Goal: Information Seeking & Learning: Find specific fact

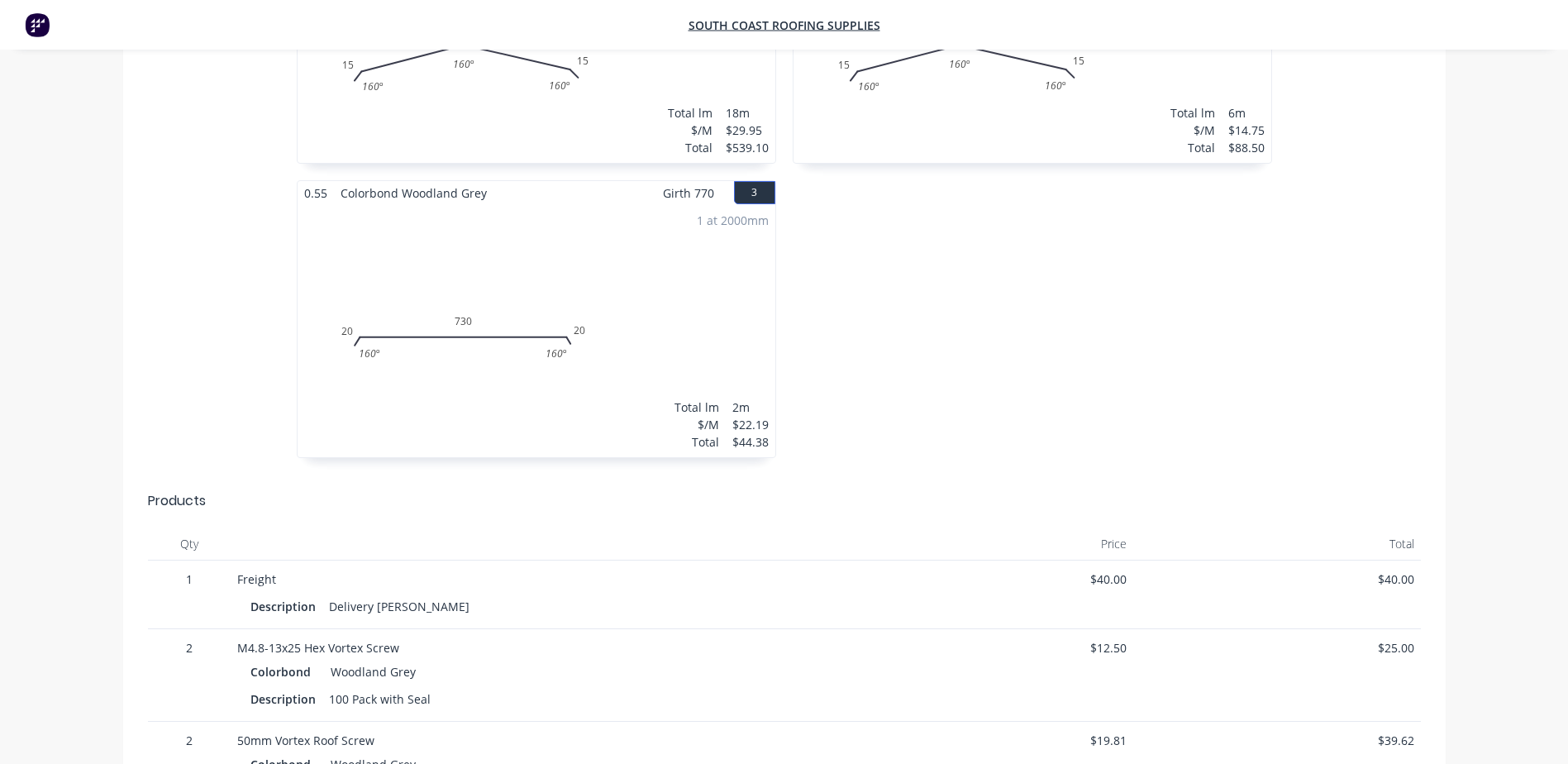
scroll to position [579, 0]
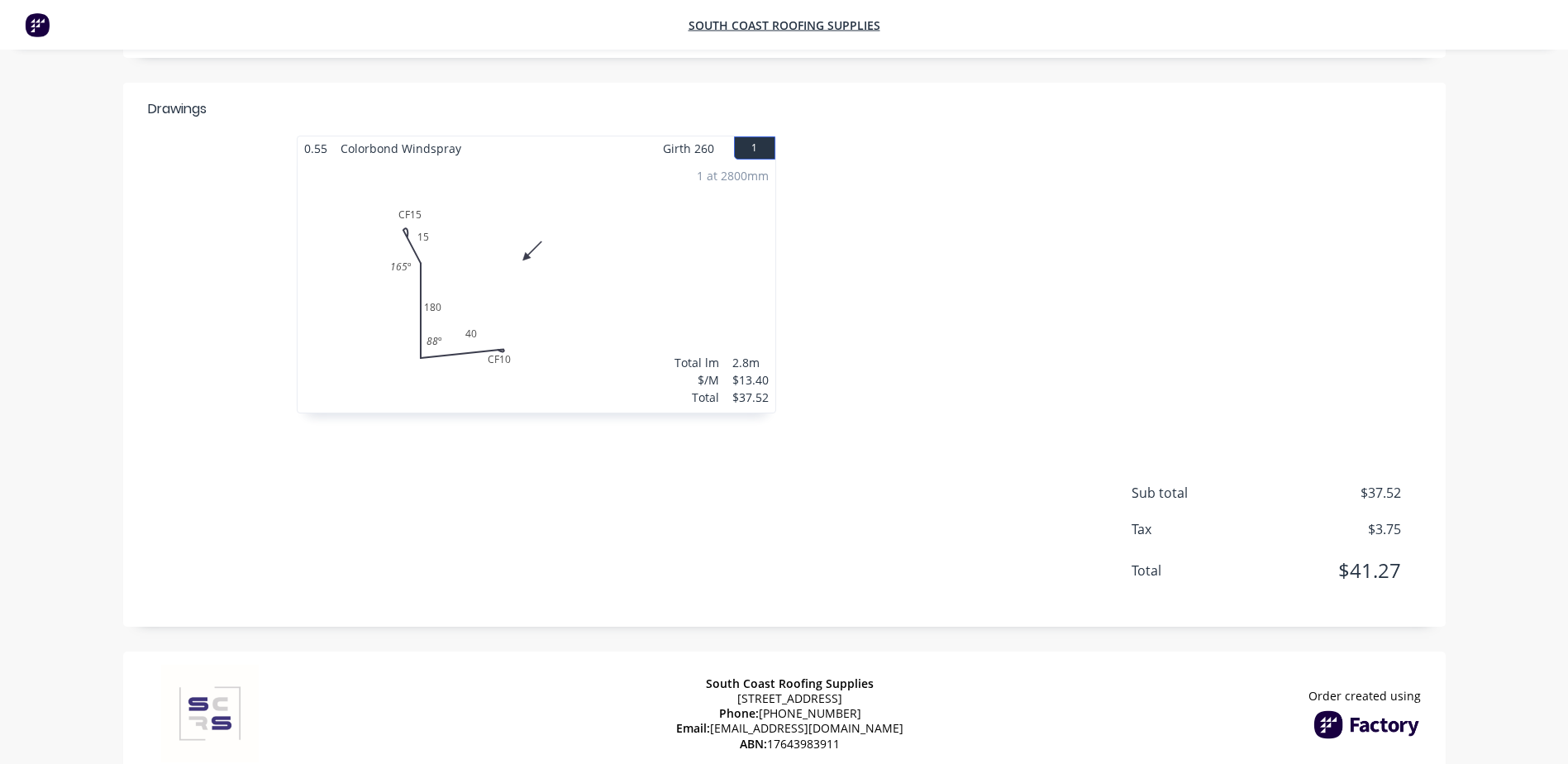
scroll to position [333, 0]
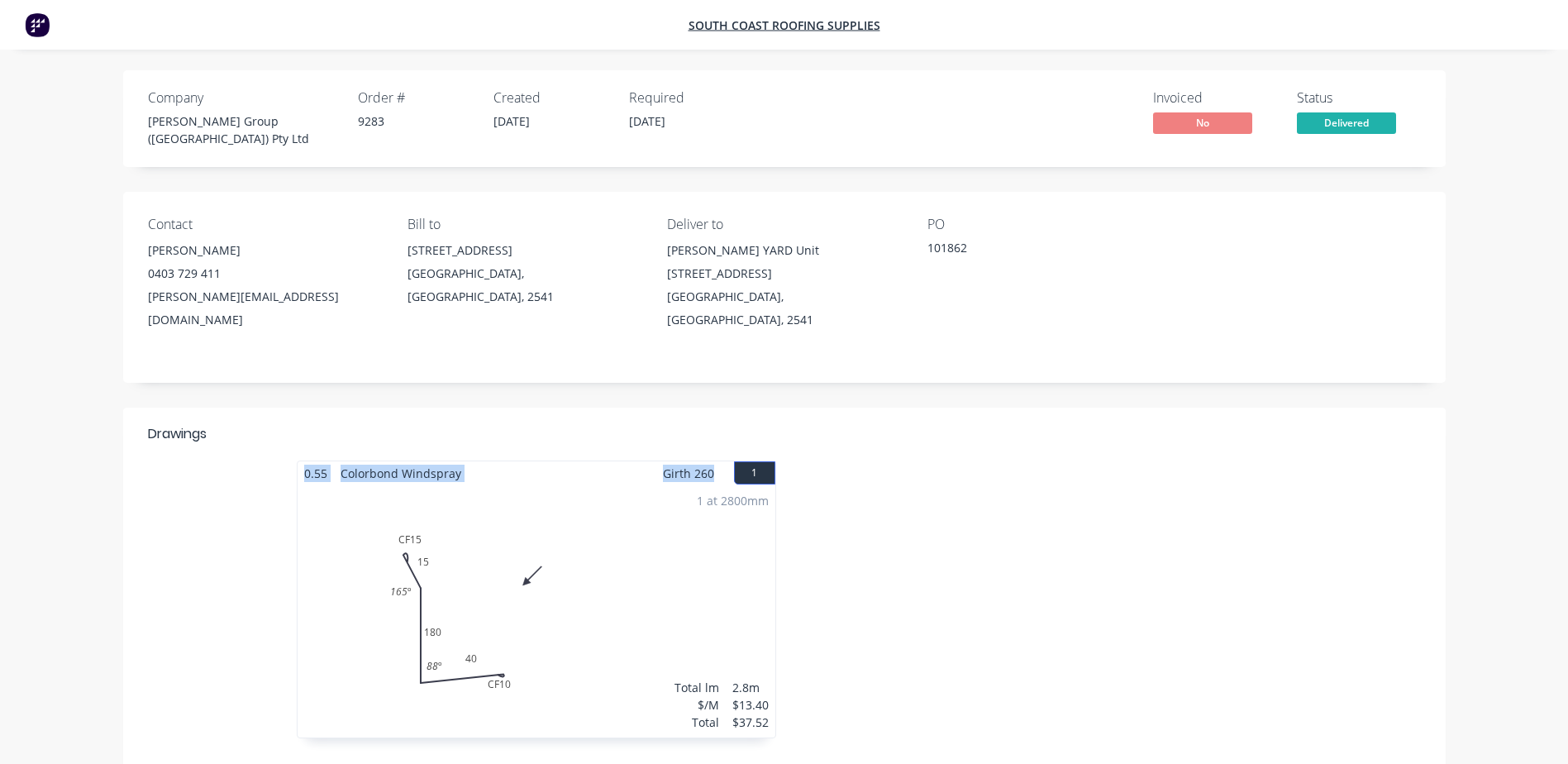
drag, startPoint x: 715, startPoint y: 440, endPoint x: 251, endPoint y: 436, distance: 464.0
click at [251, 460] on div "0.55 Colorbond Windspray Girth 260 1 0 CF 15 15 180 CF 10 40 165 º 88 º 0 CF 15…" at bounding box center [784, 607] width 1323 height 295
copy div "0.55 Colorbond Windspray Girth 260"
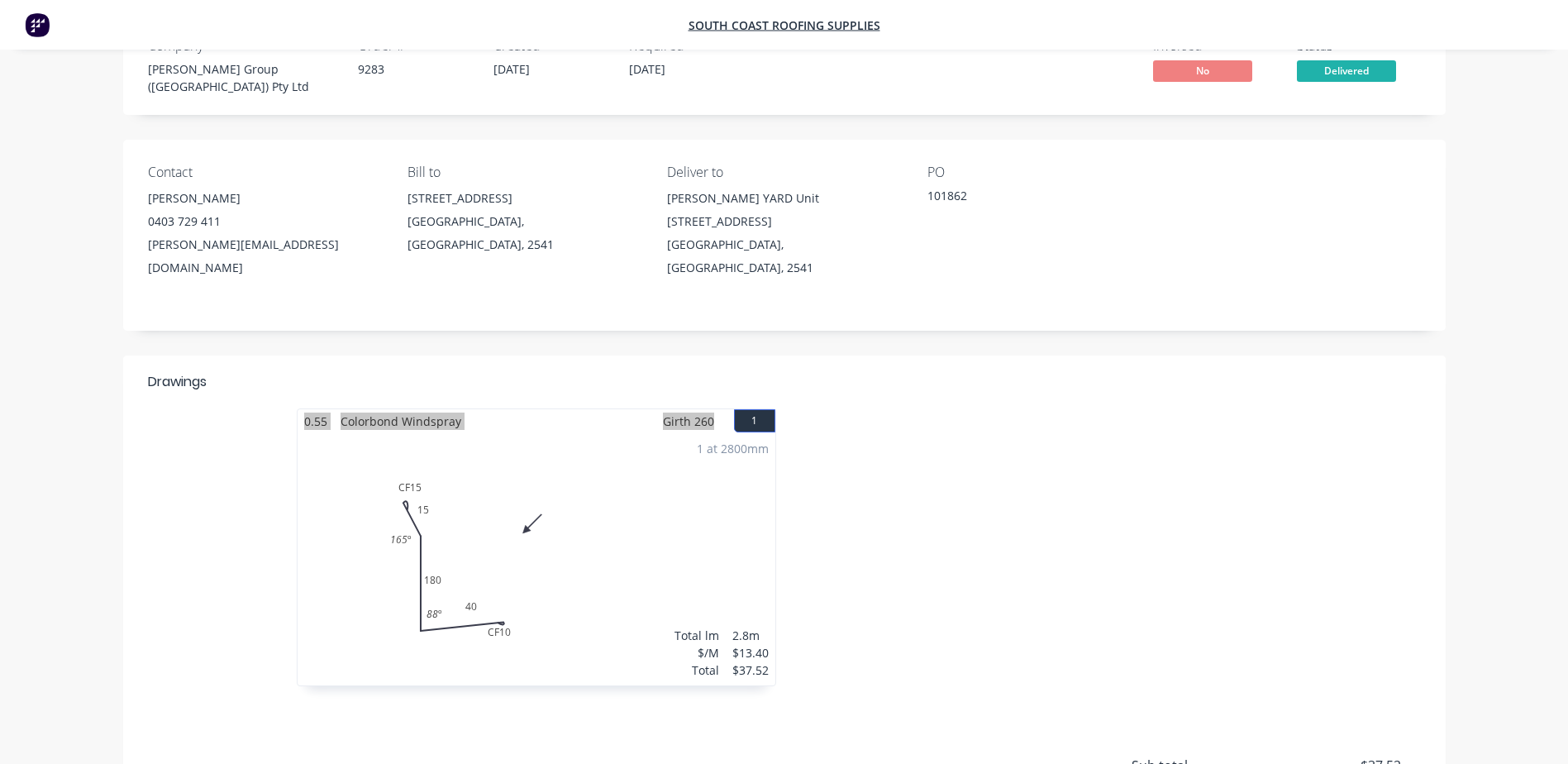
scroll to position [331, 0]
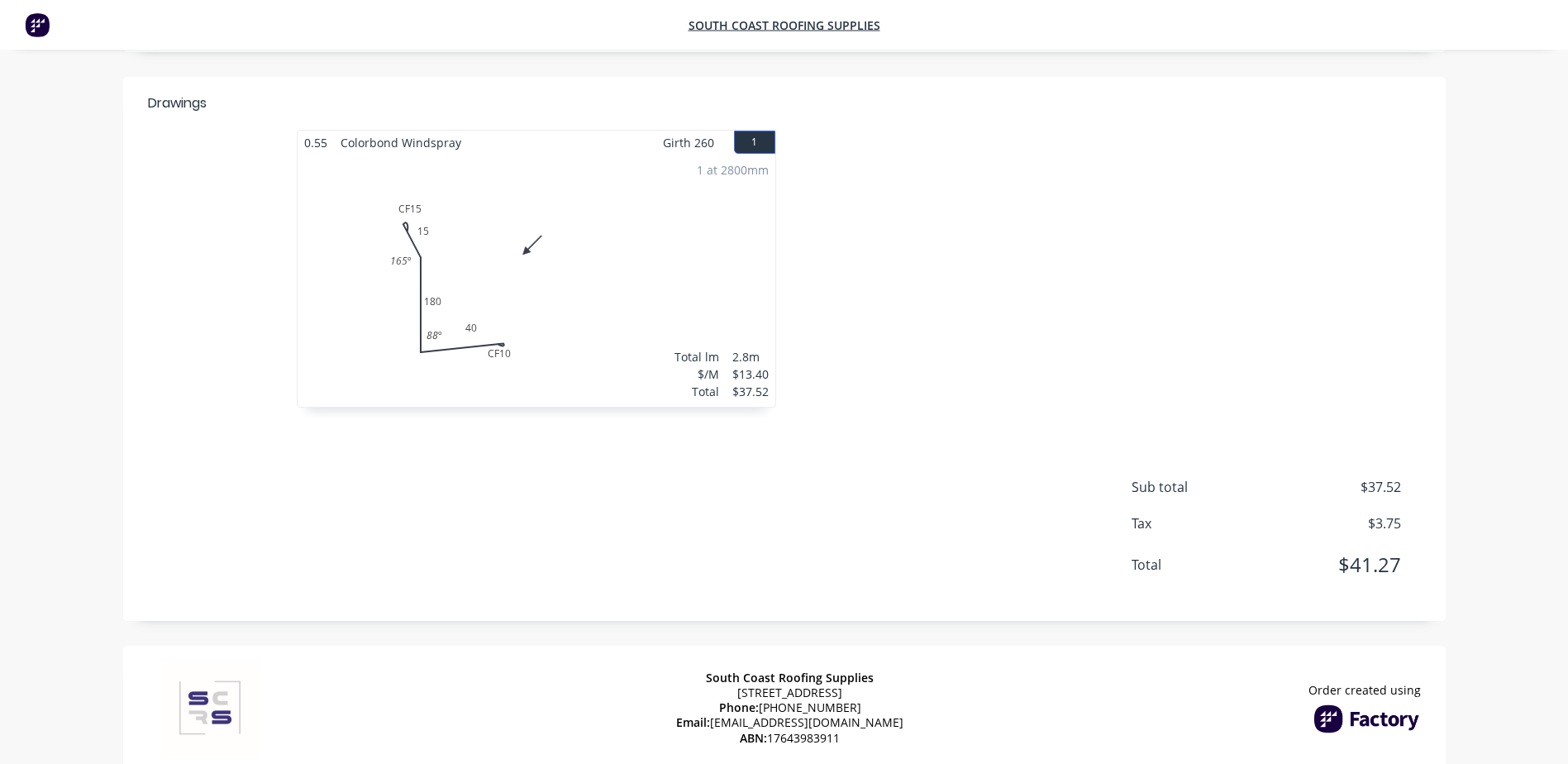
click at [930, 145] on div at bounding box center [1032, 277] width 496 height 295
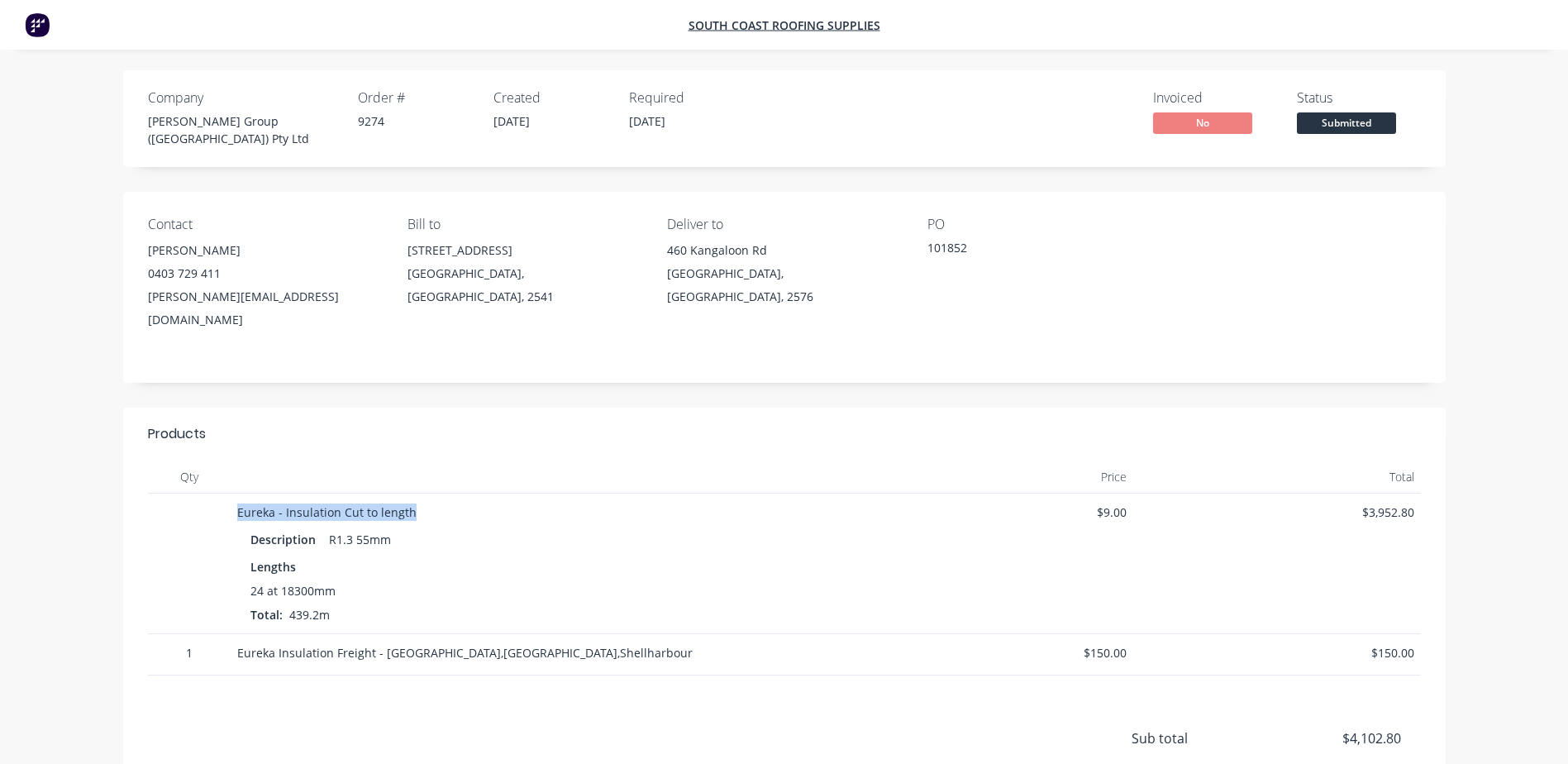
drag, startPoint x: 406, startPoint y: 480, endPoint x: 225, endPoint y: 470, distance: 181.3
click at [225, 493] on div "Eureka - Insulation Cut to length Description R1.3 55mm Lengths 24 at 18300mm T…" at bounding box center [784, 564] width 1273 height 141
click at [221, 493] on div "Eureka - Insulation Cut to length Description R1.3 55mm Lengths 24 at 18300mm T…" at bounding box center [784, 564] width 1273 height 141
copy div "Eureka - Insulation Cut to length Description R1.3 55mm Lengths 24 at 18300mm"
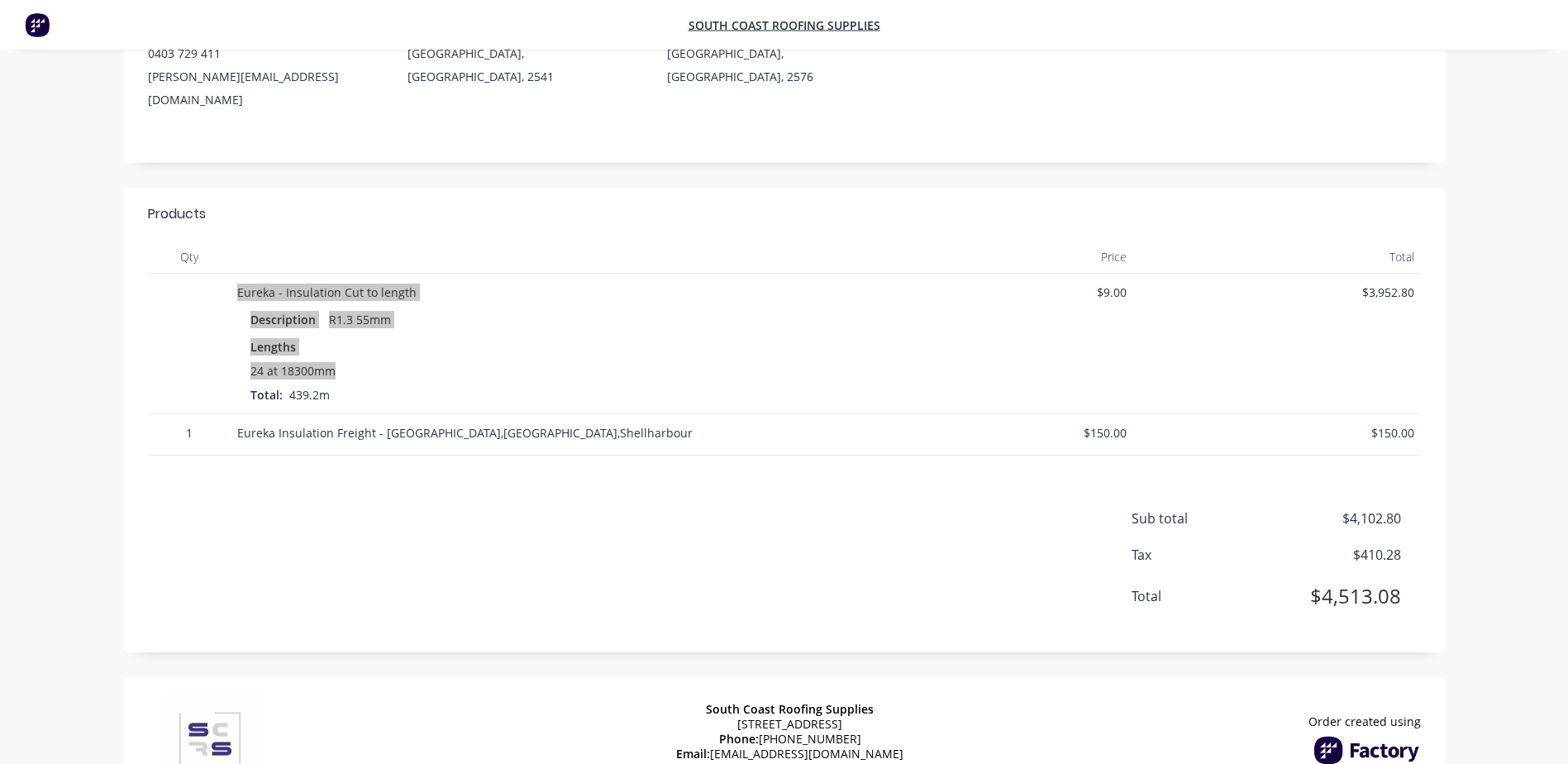
scroll to position [248, 0]
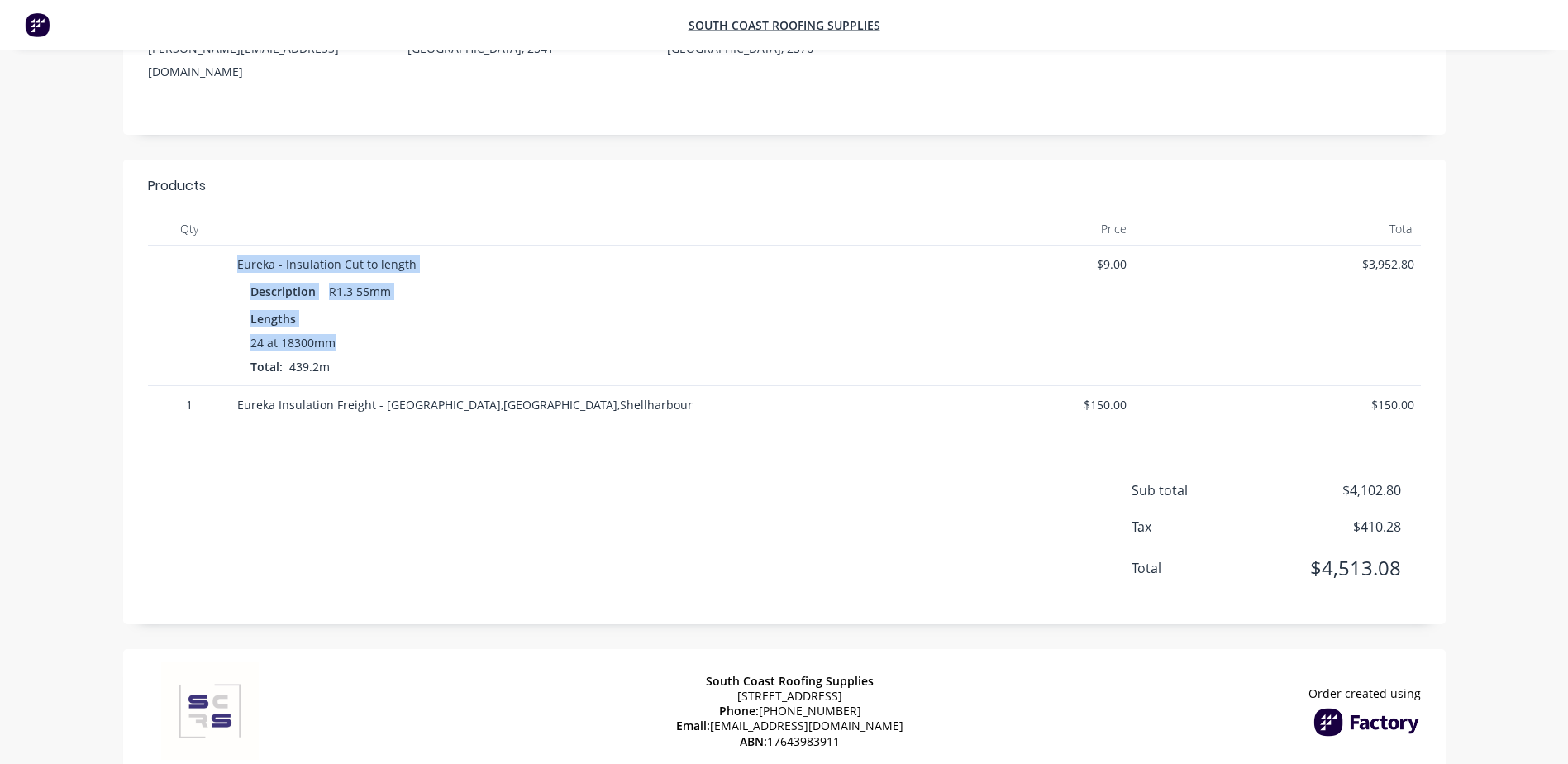
click at [722, 245] on div "Eureka - Insulation Cut to length Description R1.3 55mm Lengths 24 at 18300mm T…" at bounding box center [539, 316] width 616 height 141
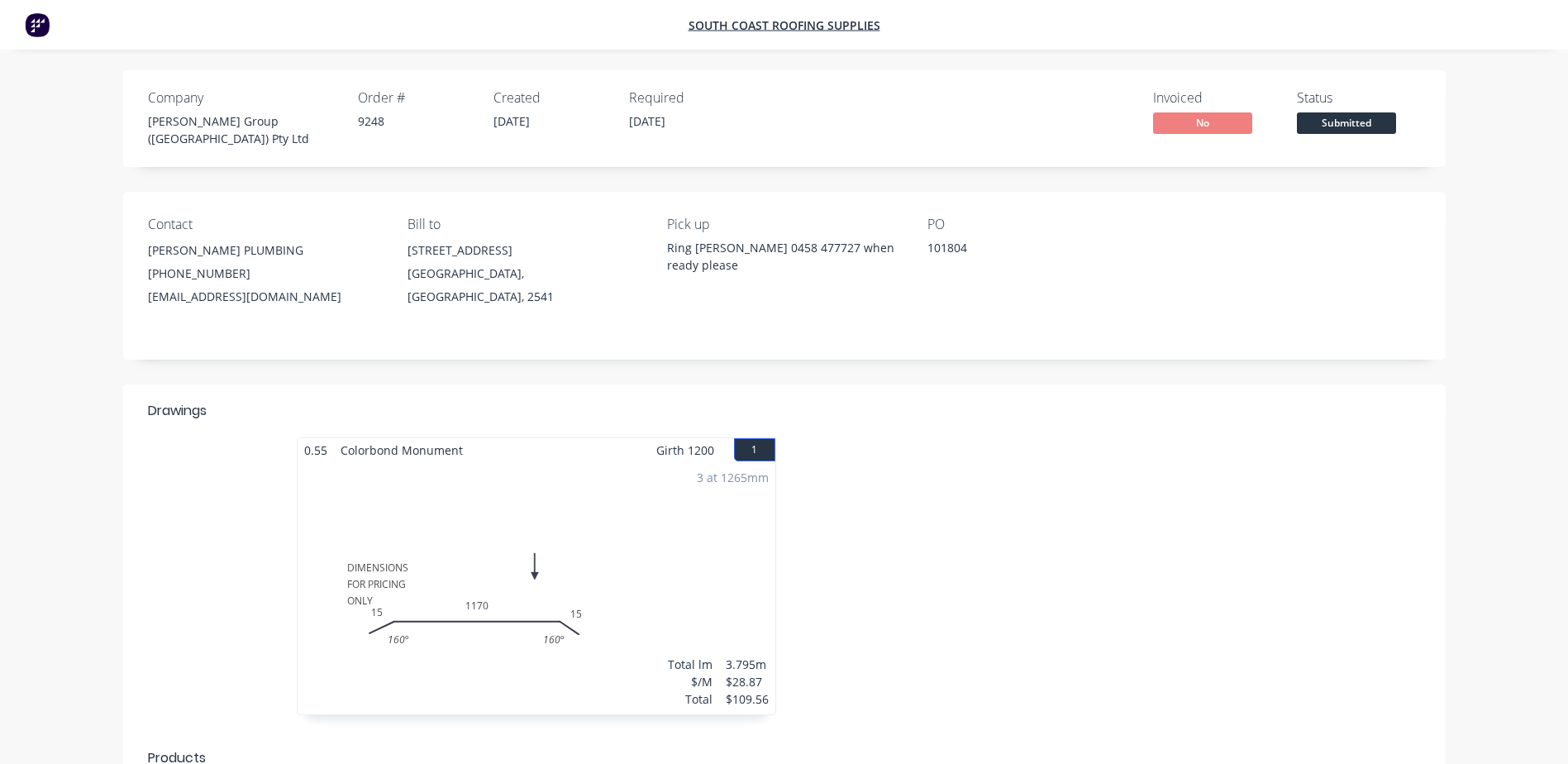
click at [1041, 250] on div "101804" at bounding box center [1031, 250] width 206 height 23
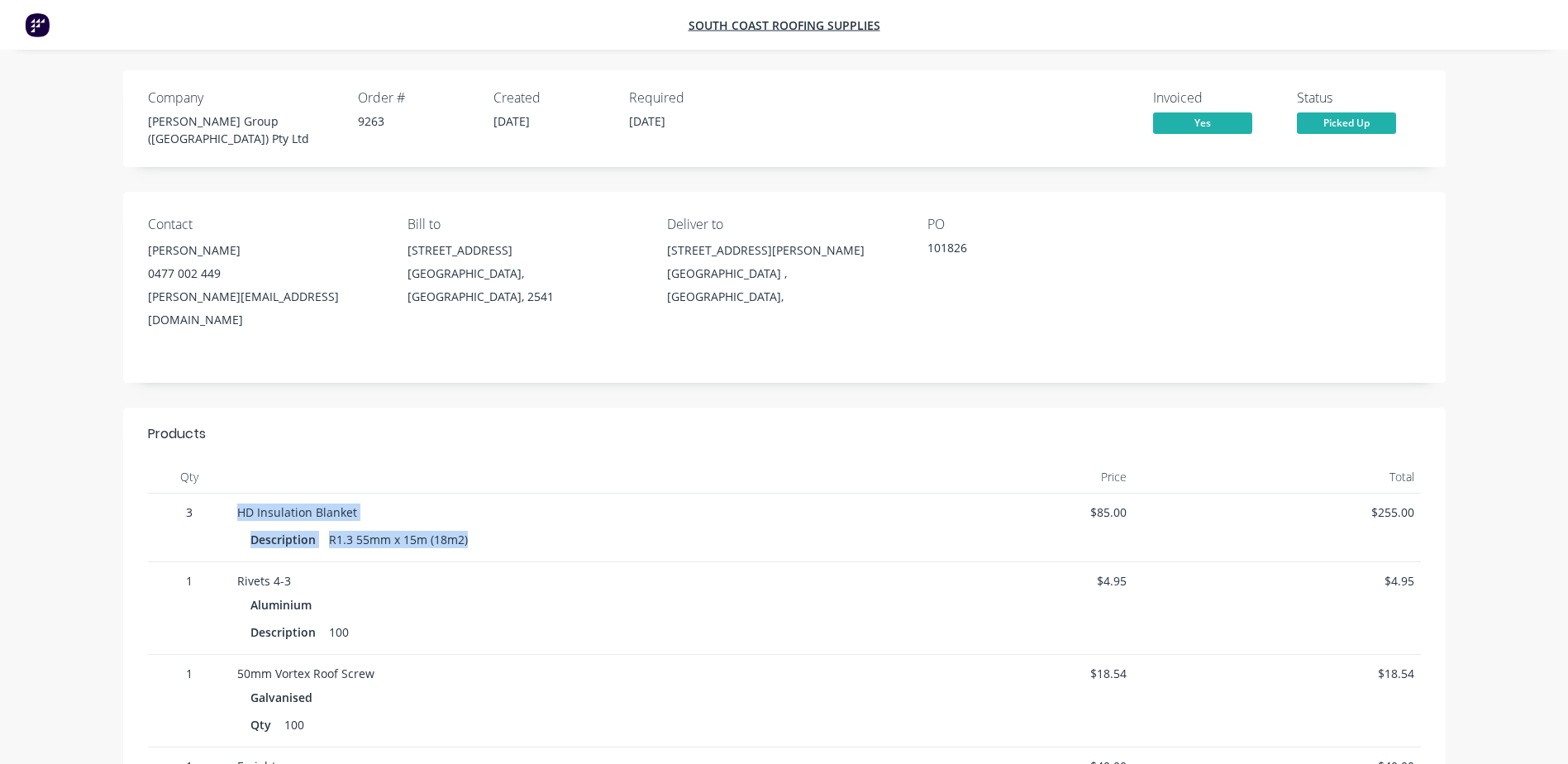
drag, startPoint x: 469, startPoint y: 508, endPoint x: 199, endPoint y: 465, distance: 273.4
click at [199, 493] on div "3 HD Insulation Blanket Description R1.3 55mm x 15m (18m2) $85.00 $255.00" at bounding box center [784, 527] width 1273 height 69
copy div "HD Insulation Blanket Description R1.3 55mm x 15m (18m2)"
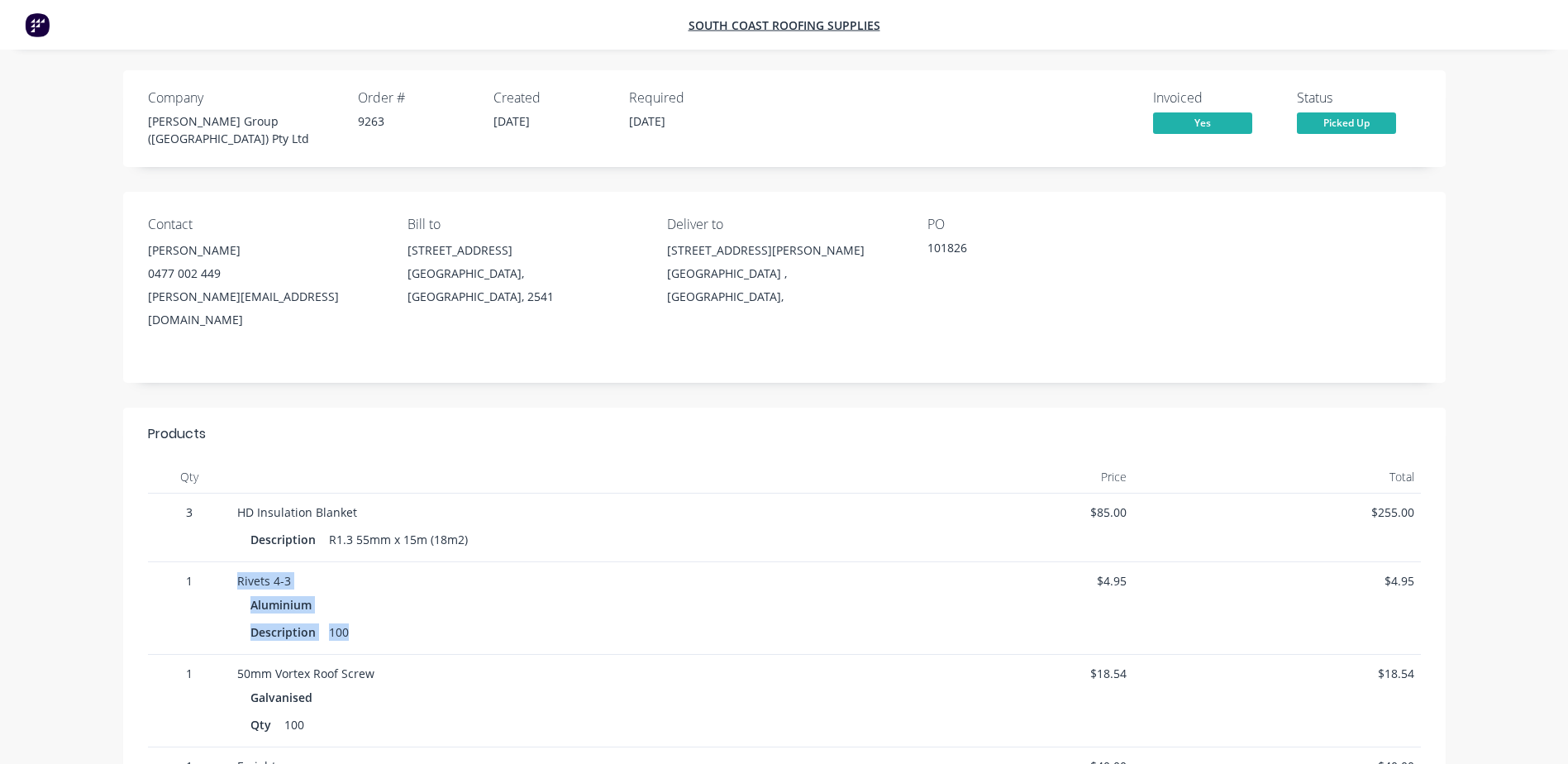
drag, startPoint x: 367, startPoint y: 605, endPoint x: 229, endPoint y: 546, distance: 150.1
click at [229, 562] on div "1 Rivets 4-3 Aluminium Description 100 $4.95 $4.95" at bounding box center [784, 608] width 1273 height 93
copy div "Rivets 4-3 Aluminium Description 100"
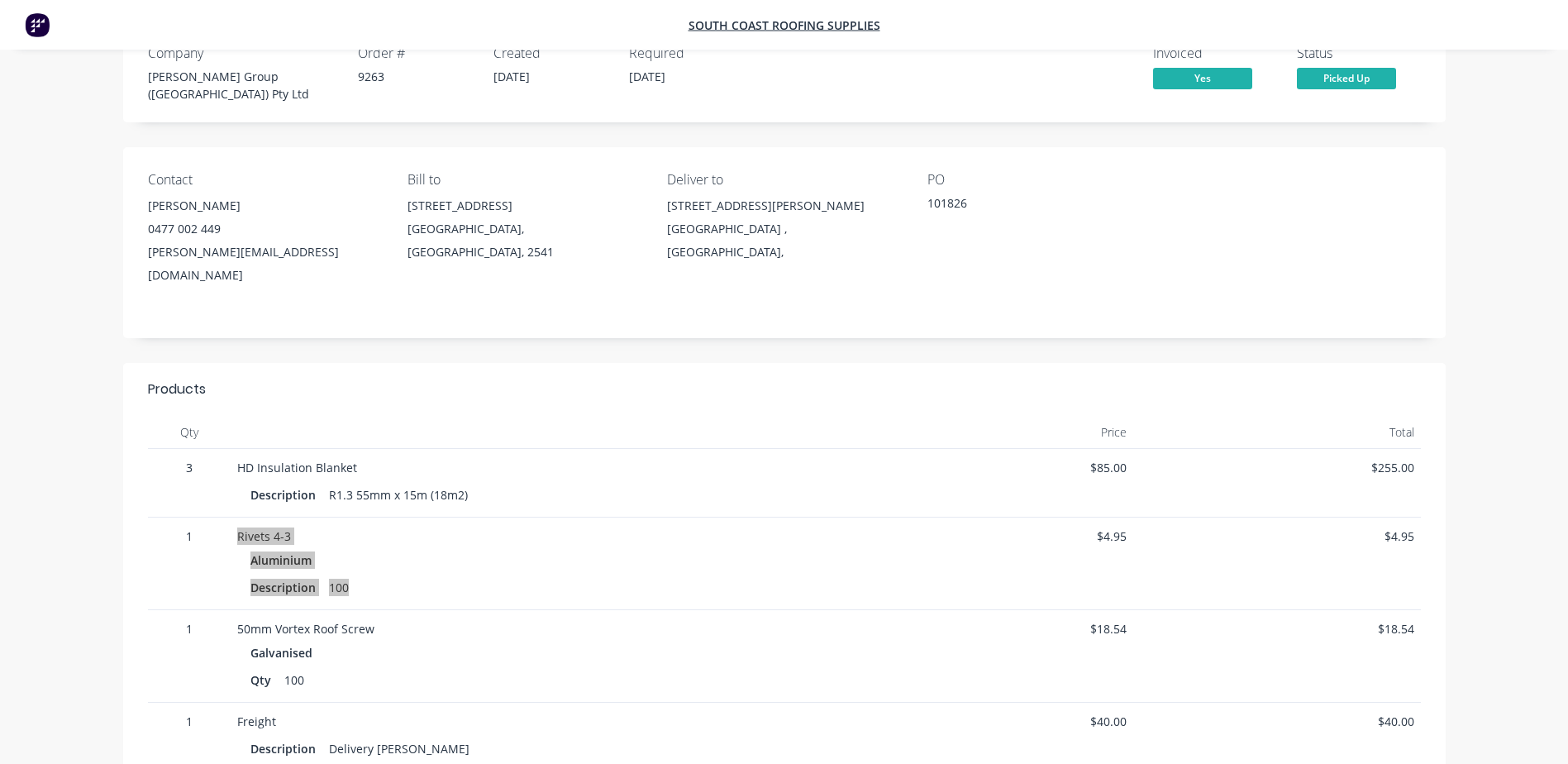
scroll to position [82, 0]
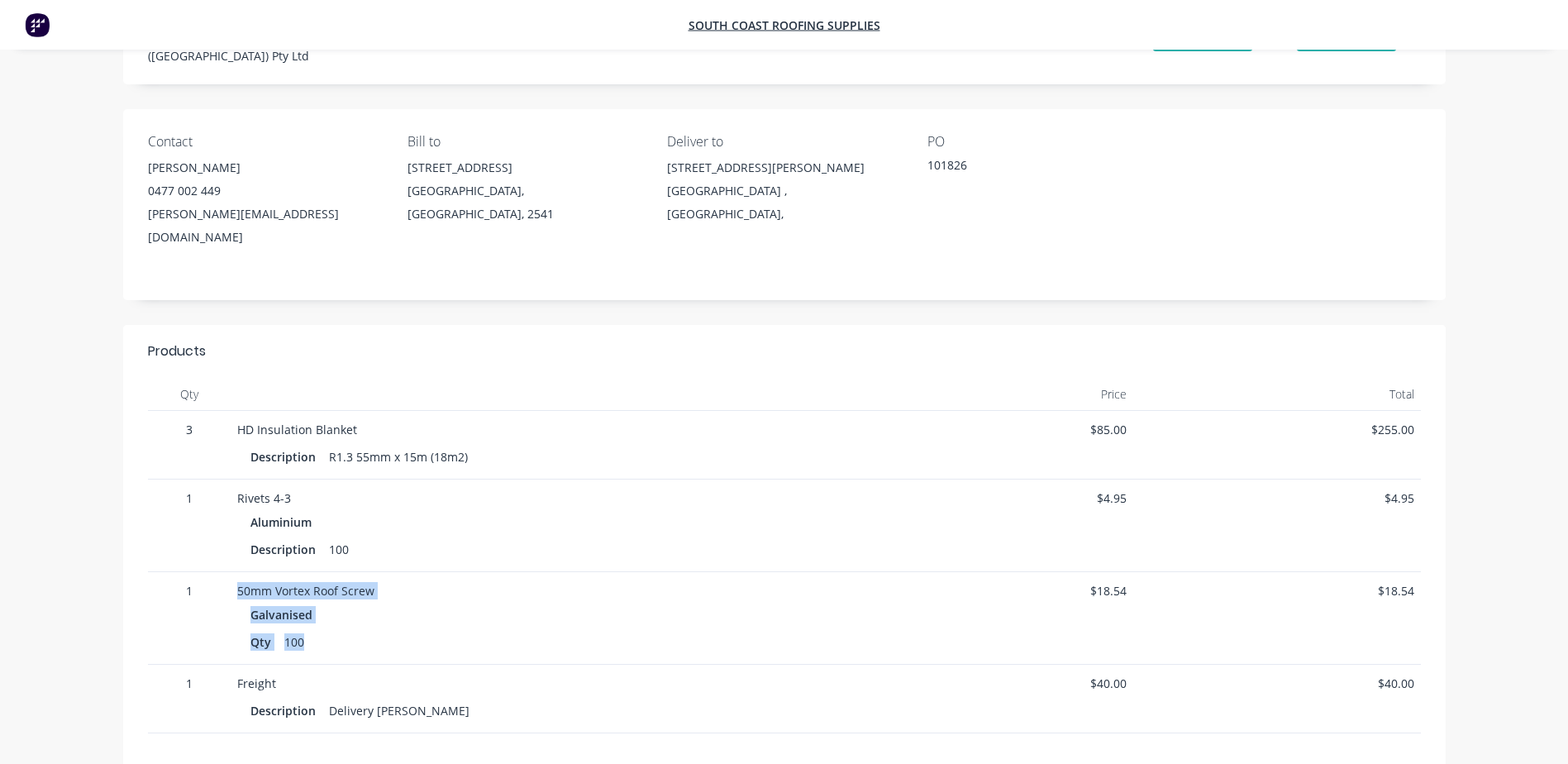
drag, startPoint x: 302, startPoint y: 599, endPoint x: 212, endPoint y: 560, distance: 98.1
click at [212, 572] on div "1 50mm Vortex Roof Screw Galvanised Qty 100 $18.54 $18.54" at bounding box center [784, 618] width 1273 height 93
copy div "50mm Vortex Roof Screw Galvanised Qty 100"
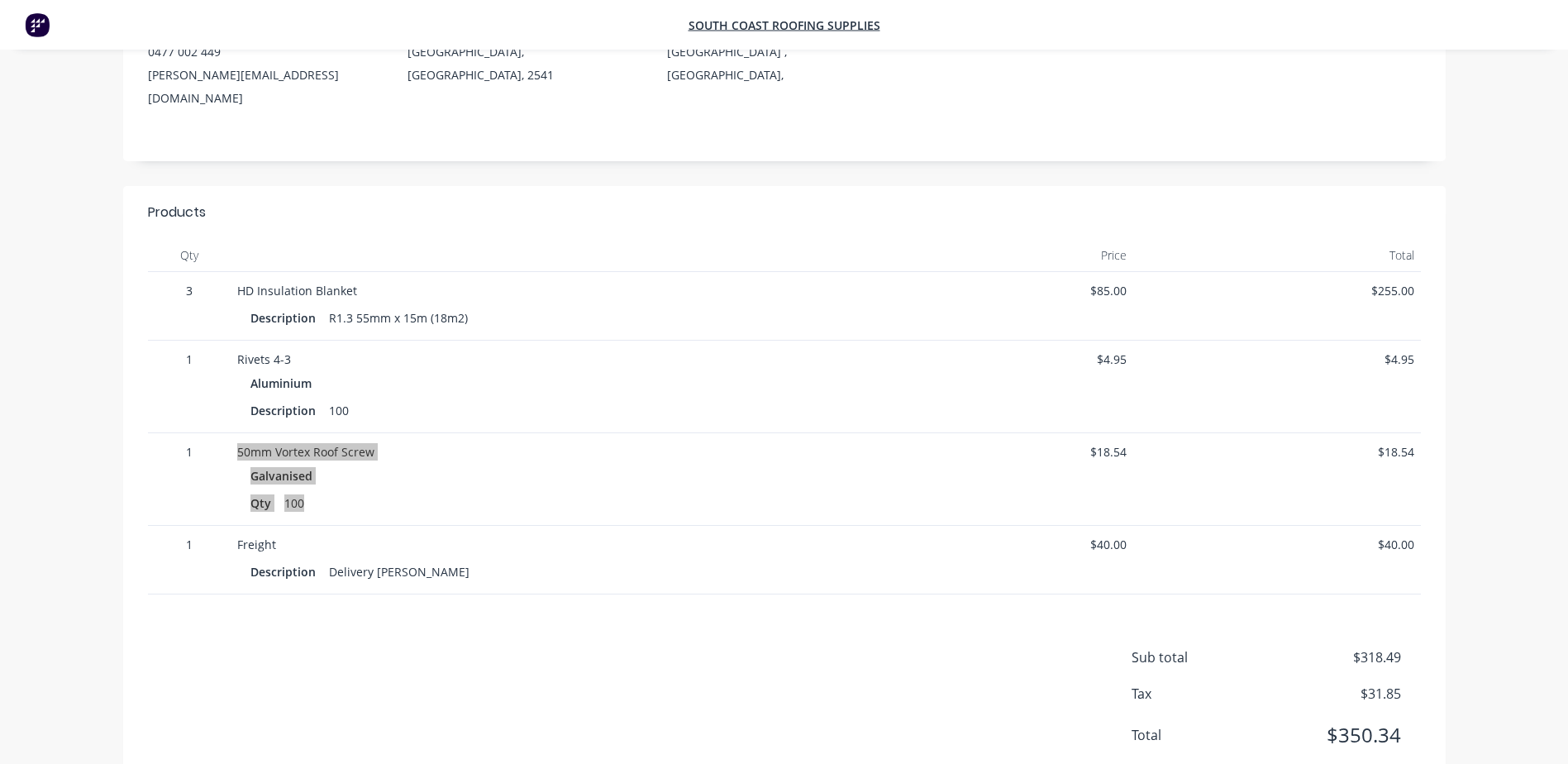
scroll to position [248, 0]
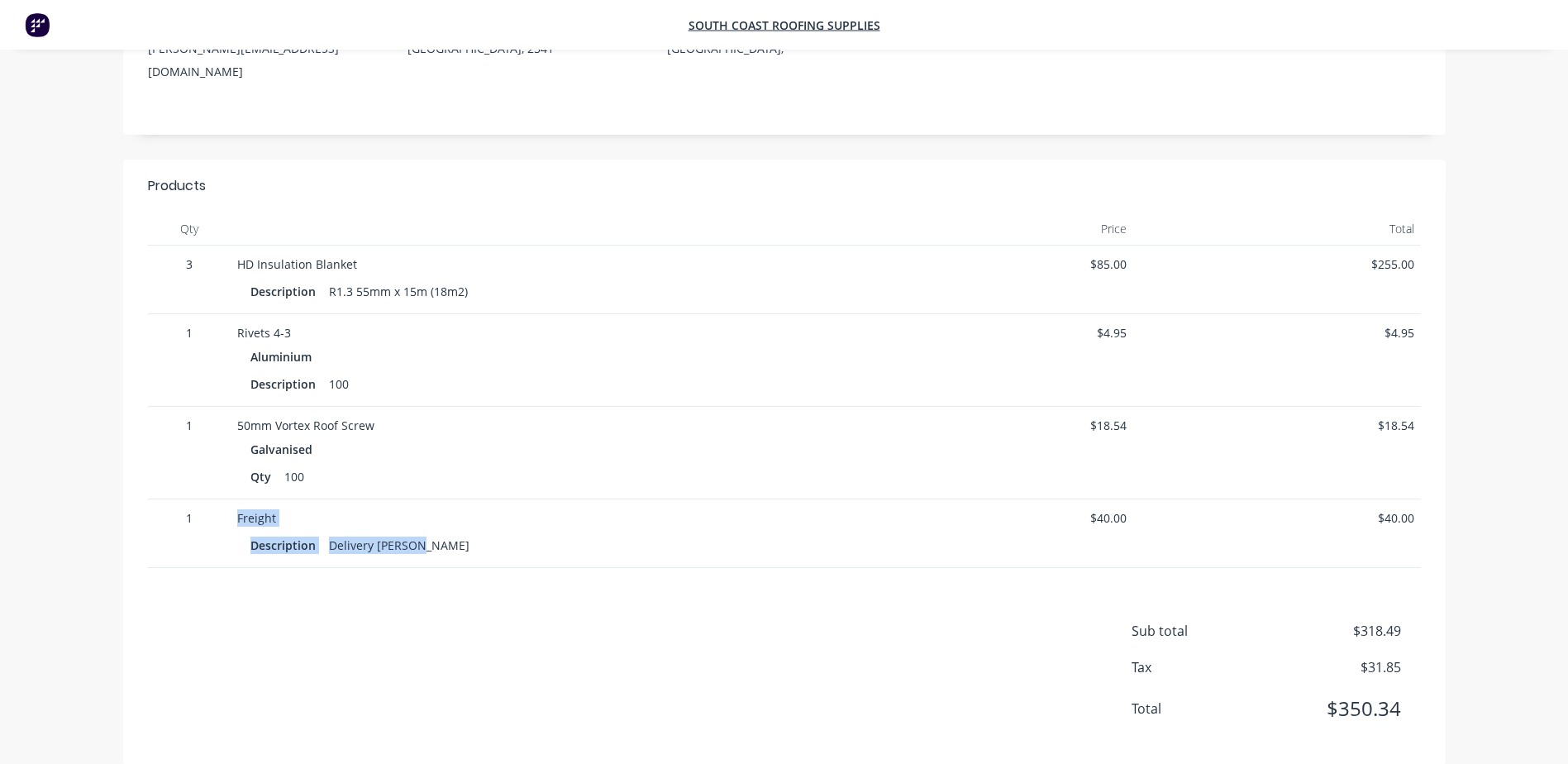
drag, startPoint x: 411, startPoint y: 513, endPoint x: 208, endPoint y: 483, distance: 205.2
click at [208, 499] on div "1 Freight Description Delivery Parrish $40.00 $40.00" at bounding box center [784, 533] width 1273 height 69
copy div "Freight Description Delivery Parrish"
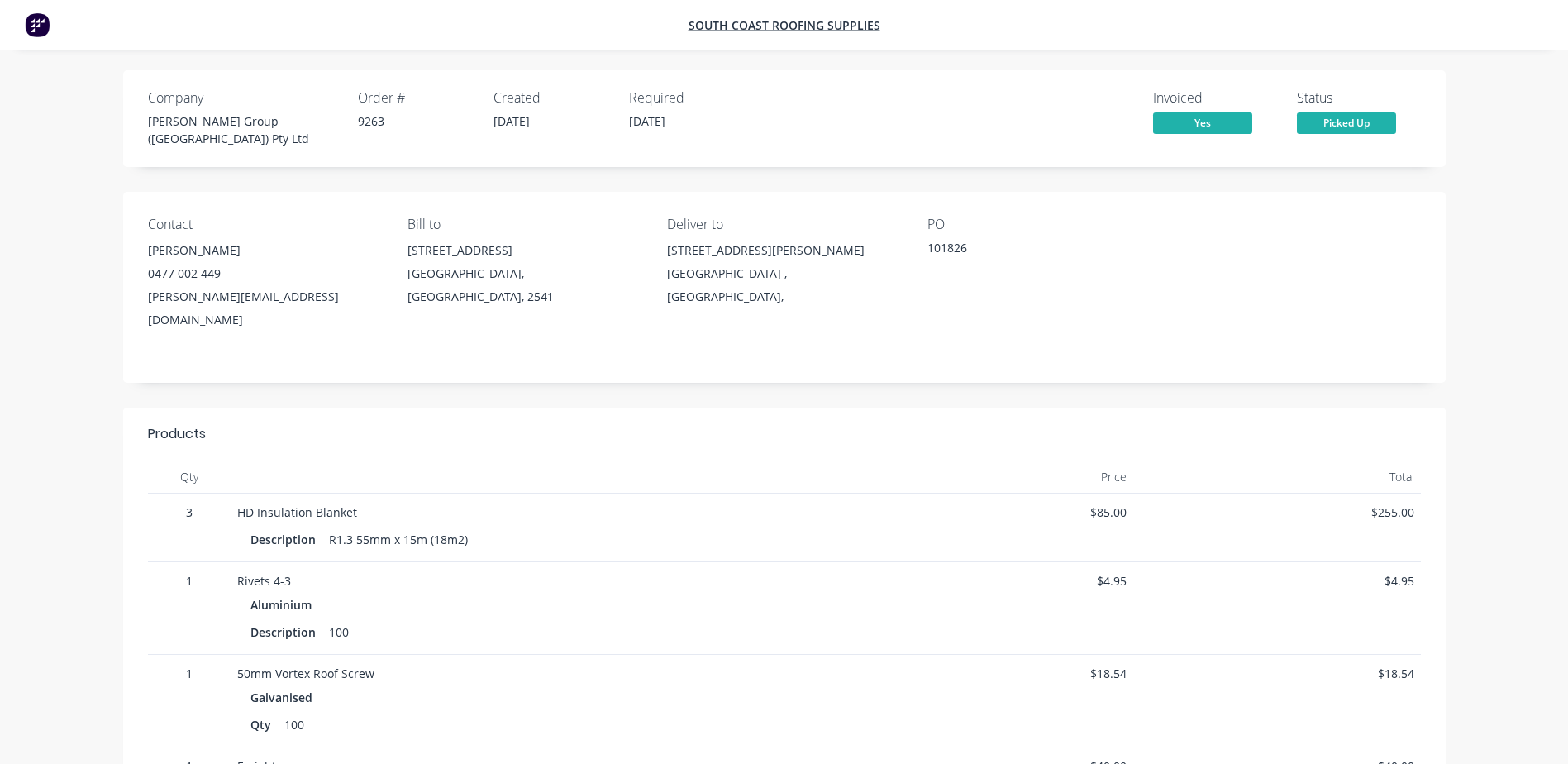
click at [769, 334] on div "Contact Shaun Terek 0477 002 449 shaun@parrishgroup.com.au Bill to Unit 3/21 Tr…" at bounding box center [784, 287] width 1323 height 191
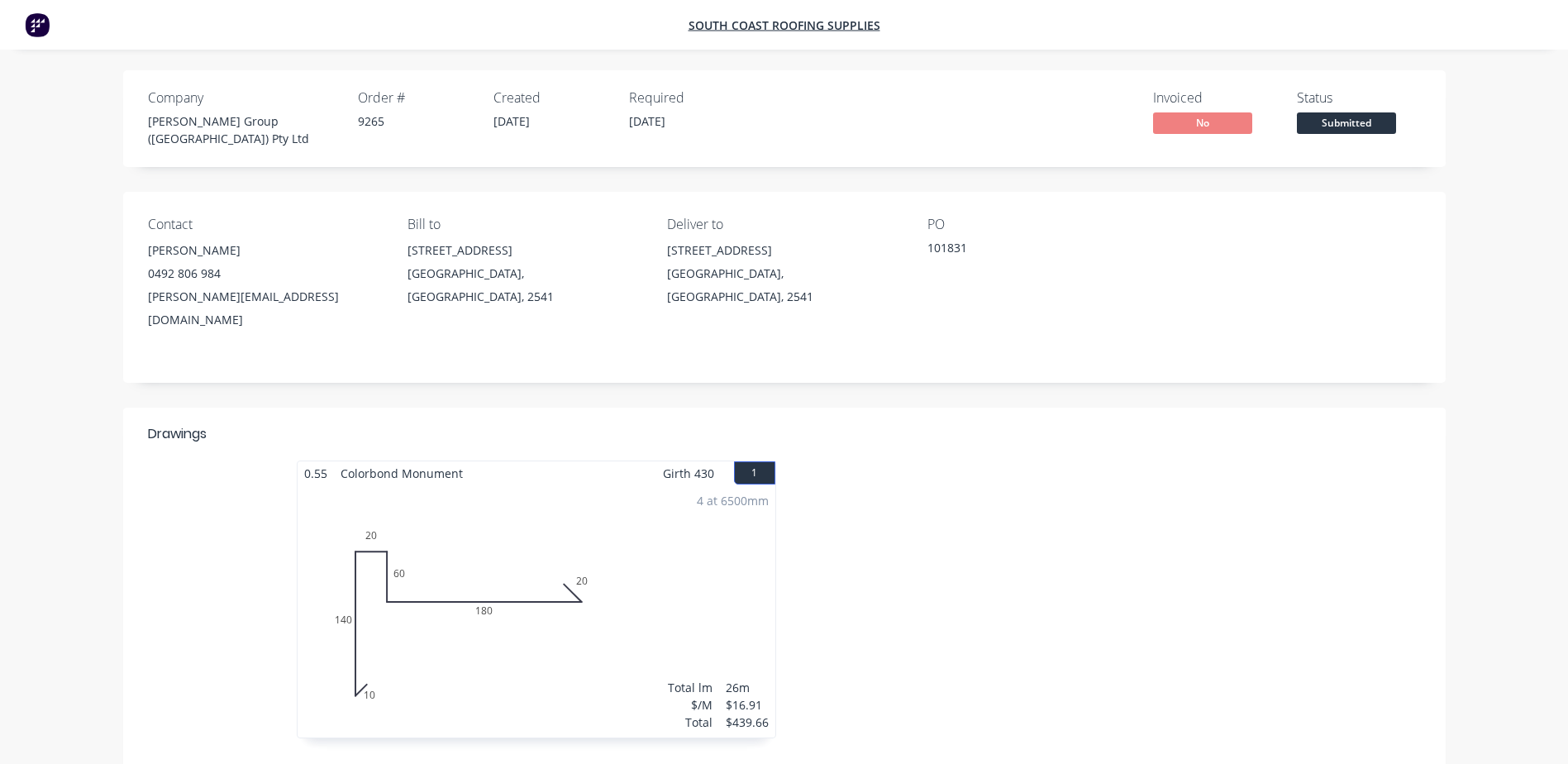
click at [1162, 407] on header "Drawings" at bounding box center [784, 434] width 1323 height 53
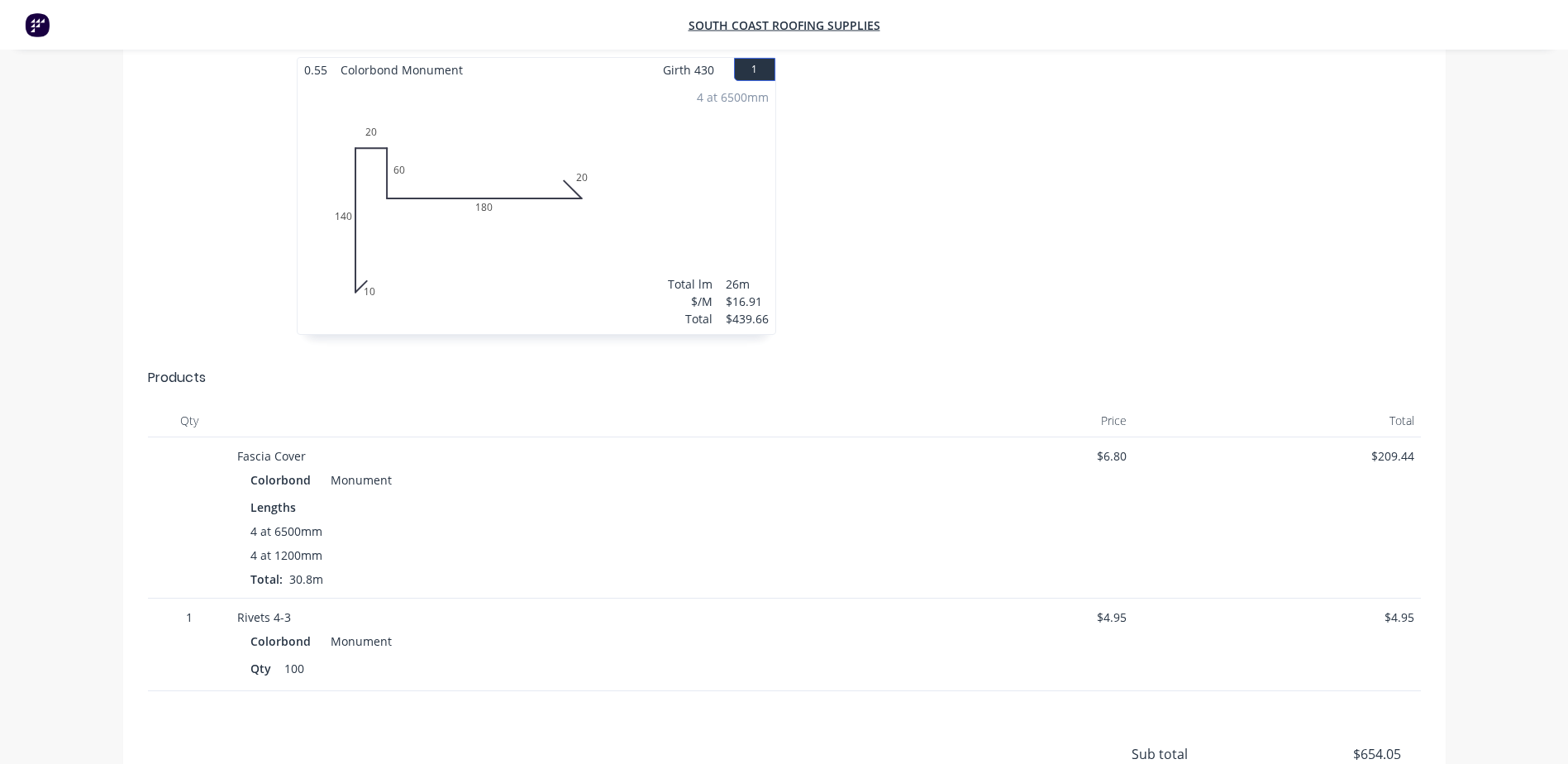
scroll to position [342, 0]
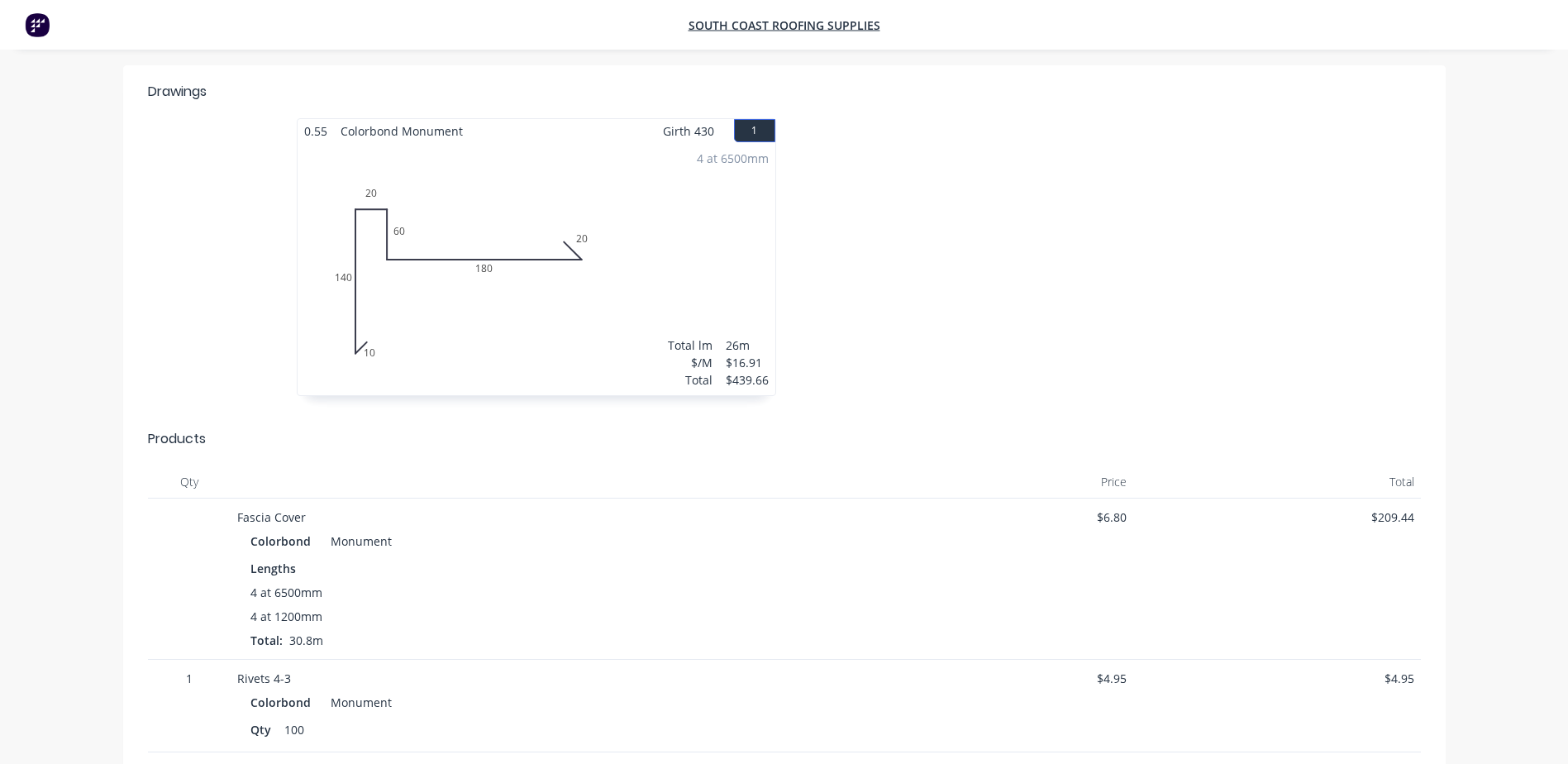
click at [990, 256] on div at bounding box center [1032, 265] width 496 height 295
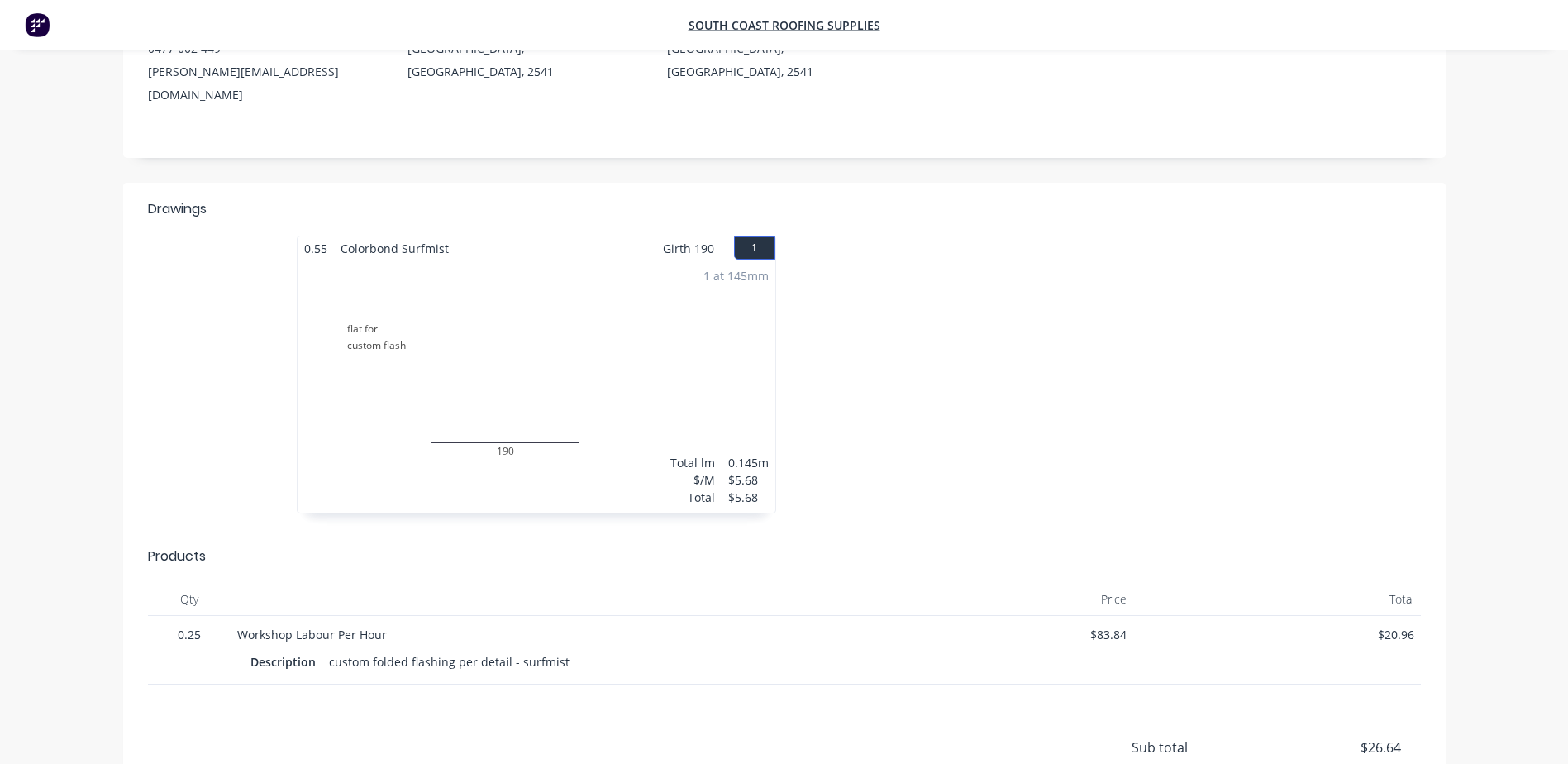
scroll to position [248, 0]
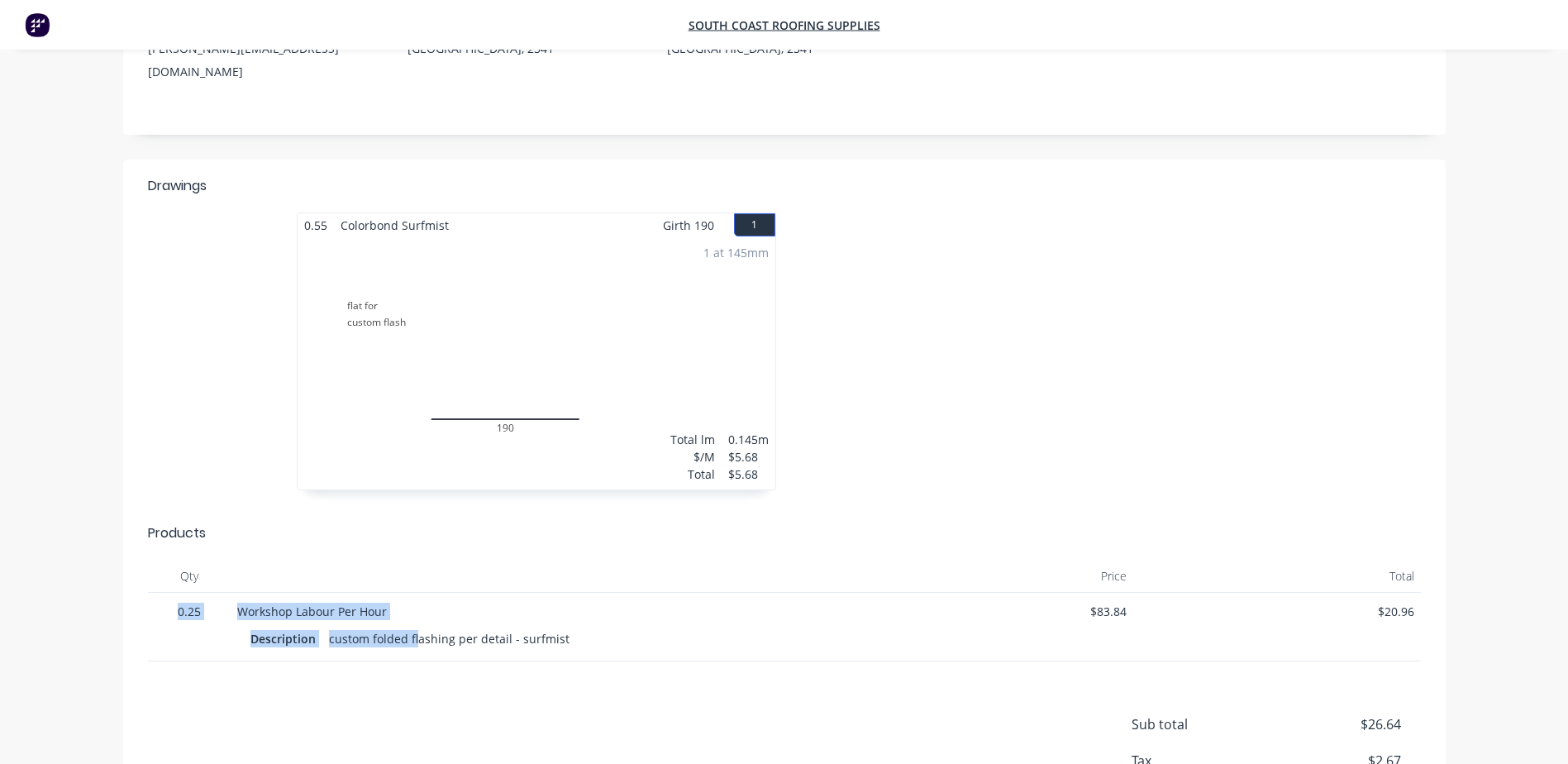
drag, startPoint x: 414, startPoint y: 589, endPoint x: 175, endPoint y: 576, distance: 239.4
click at [175, 593] on div "0.25 Workshop Labour Per Hour Description custom folded flashing per detail - s…" at bounding box center [784, 626] width 1273 height 69
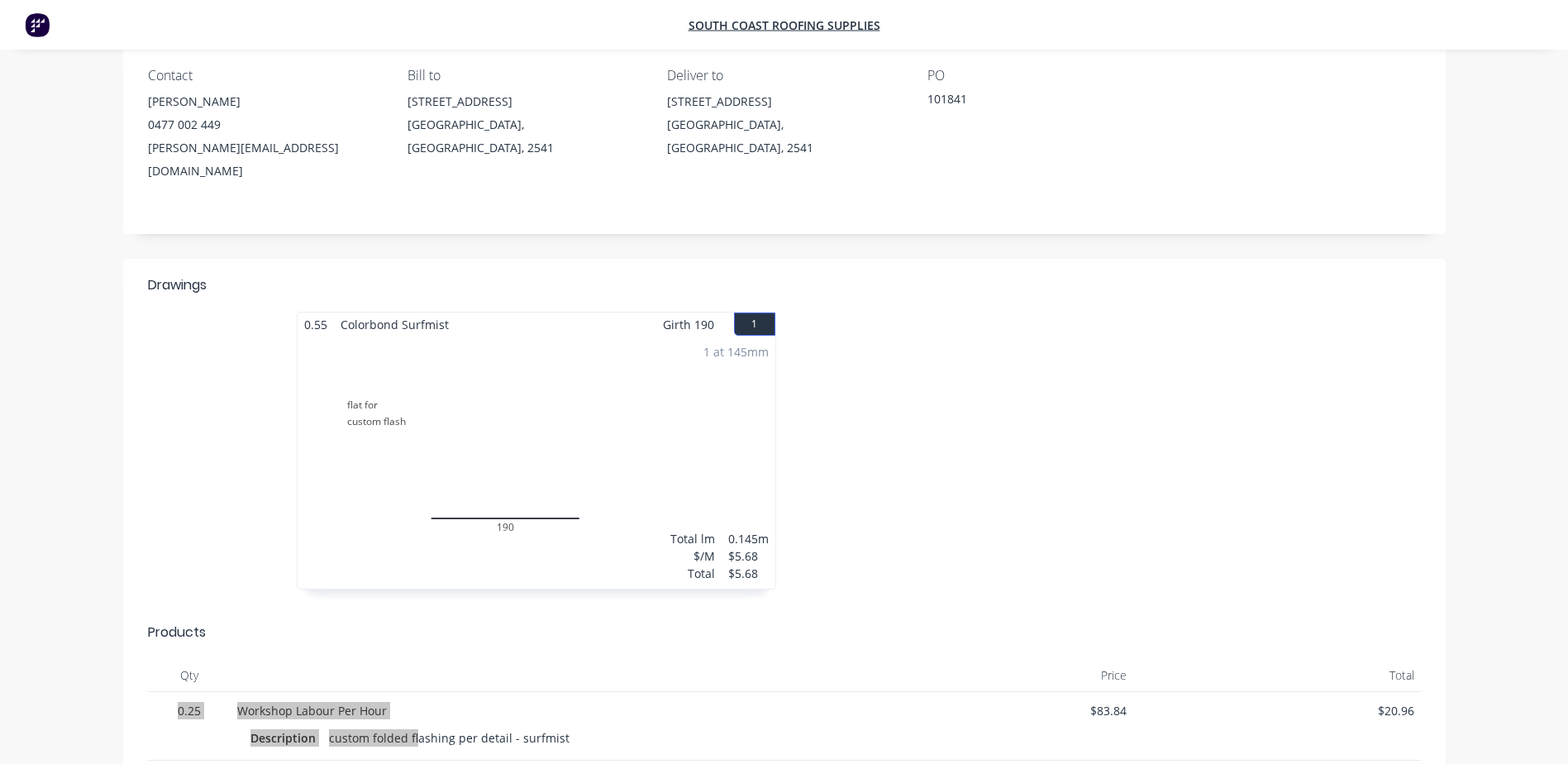
scroll to position [0, 0]
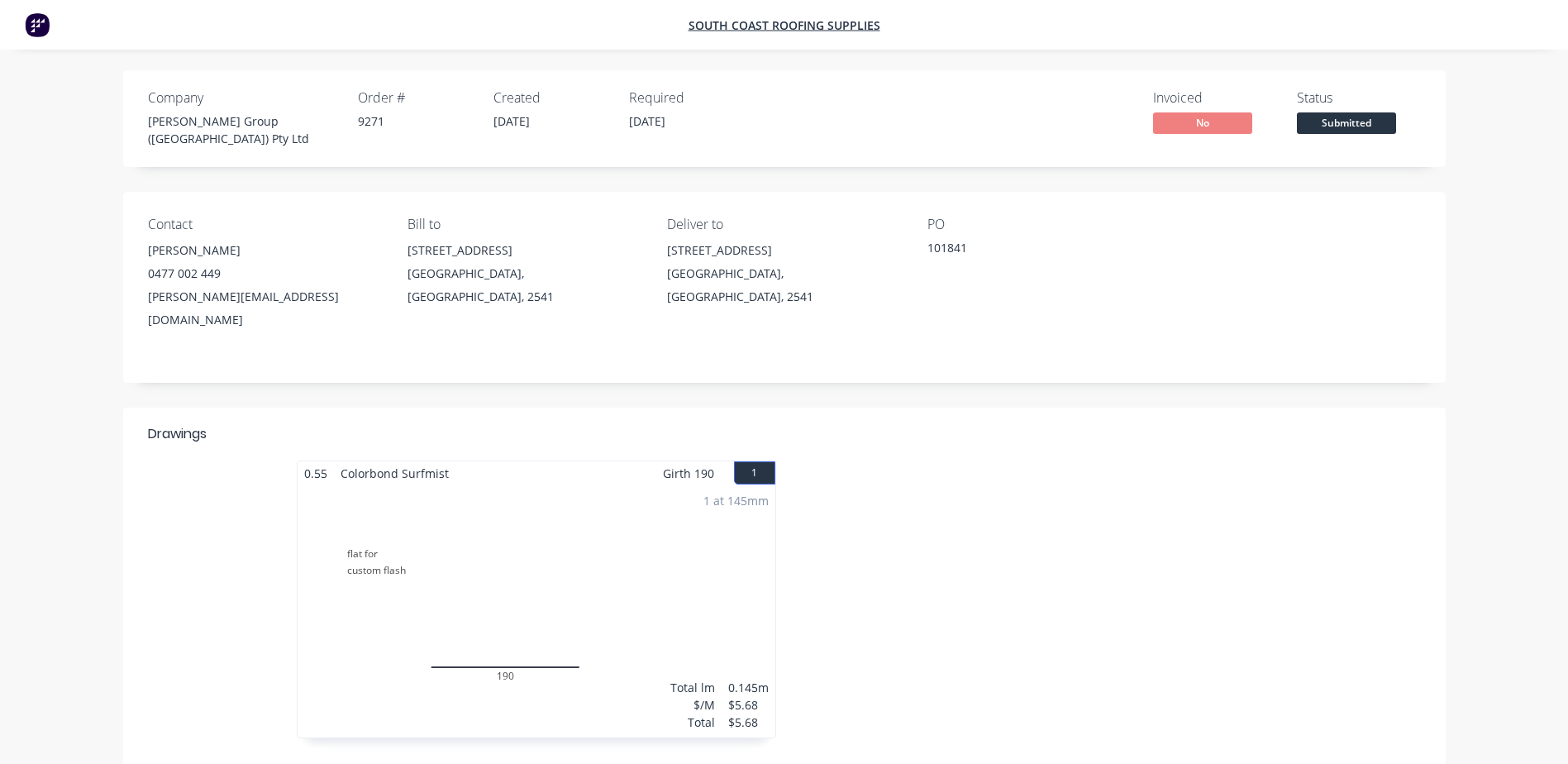
click at [1241, 372] on div "Company Parrish Group (NSW) Pty Ltd Order # 9271 Created 13/08/25 Required 13/0…" at bounding box center [784, 588] width 1447 height 1036
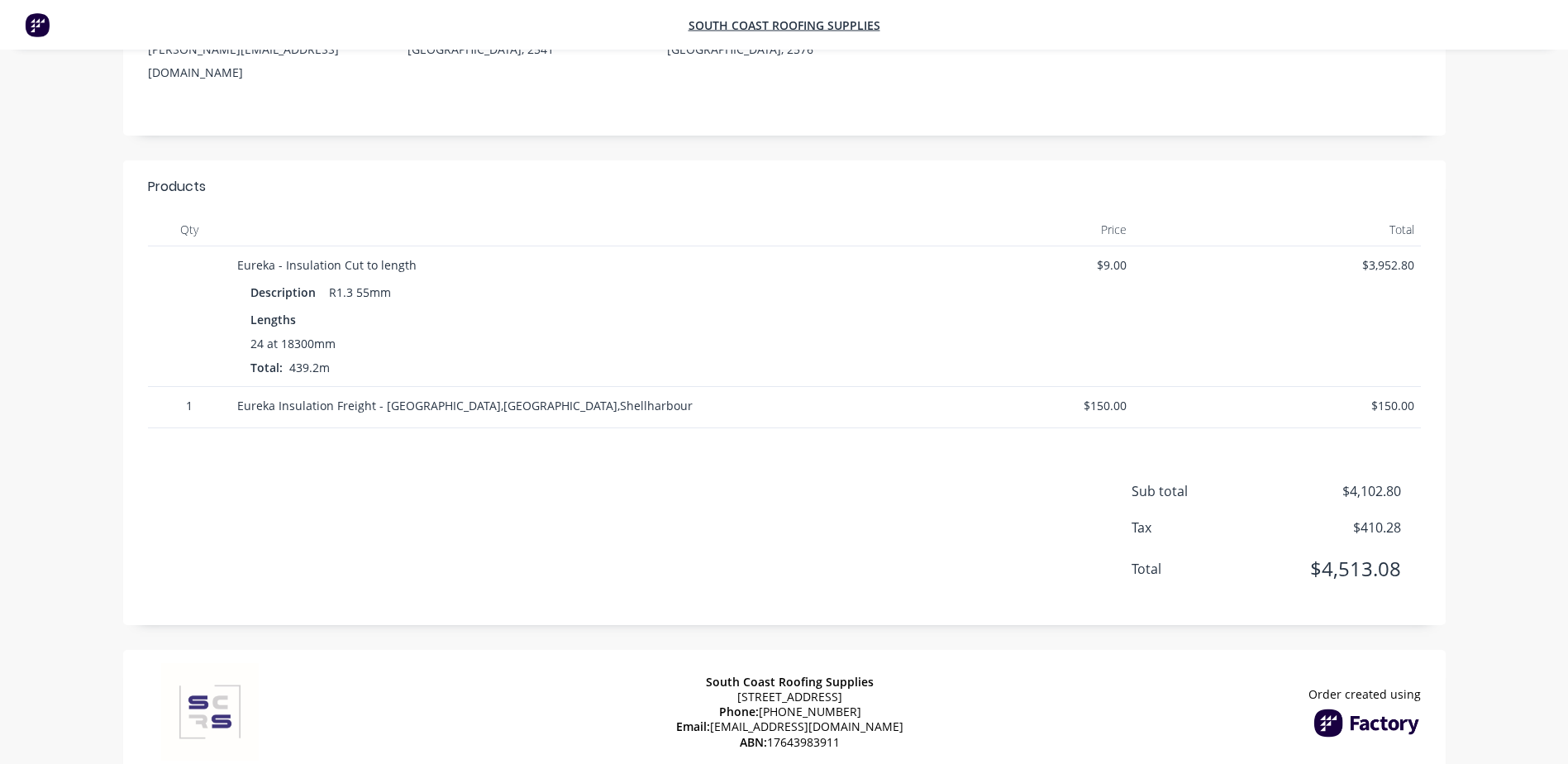
scroll to position [248, 0]
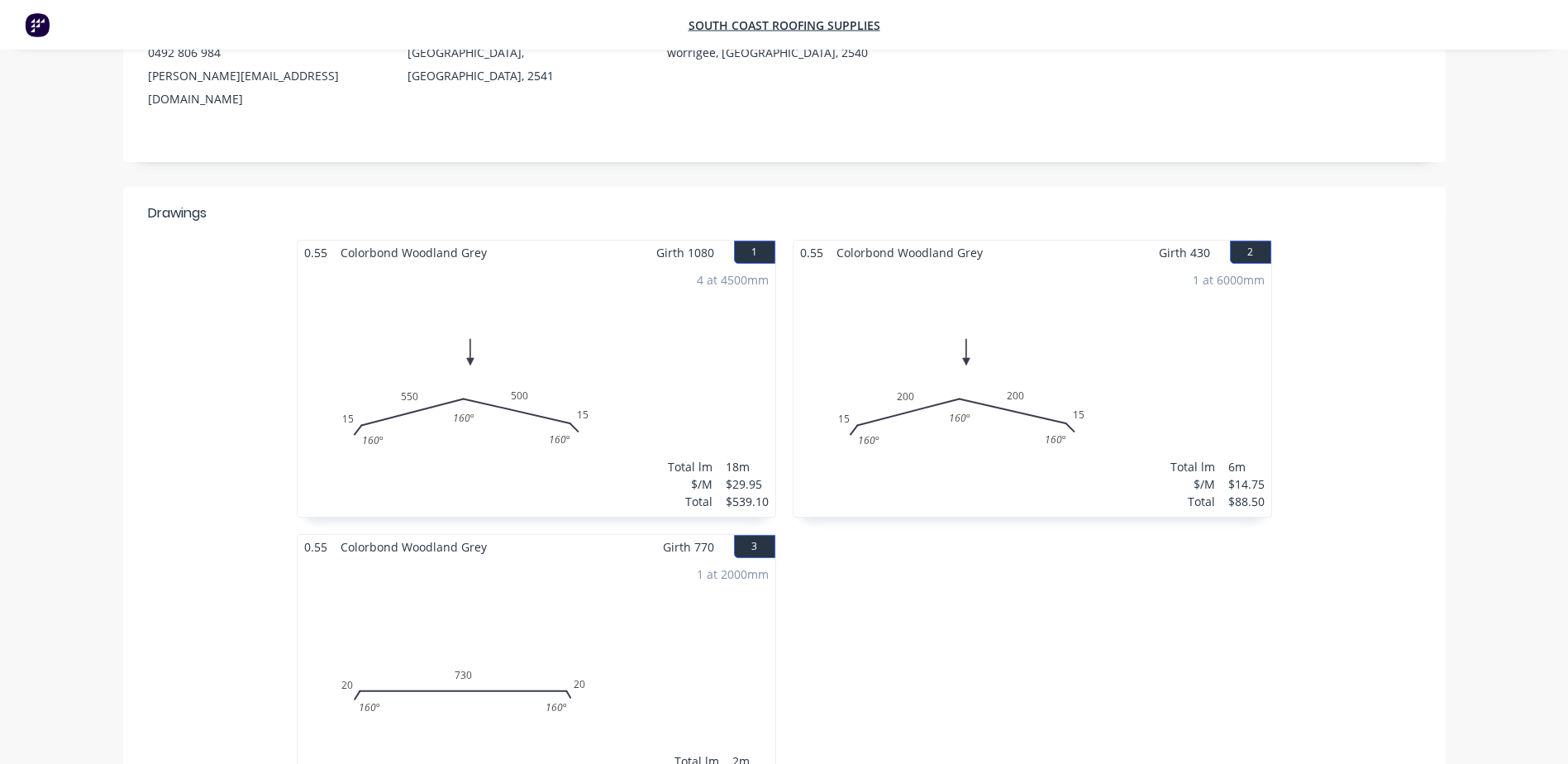
scroll to position [219, 0]
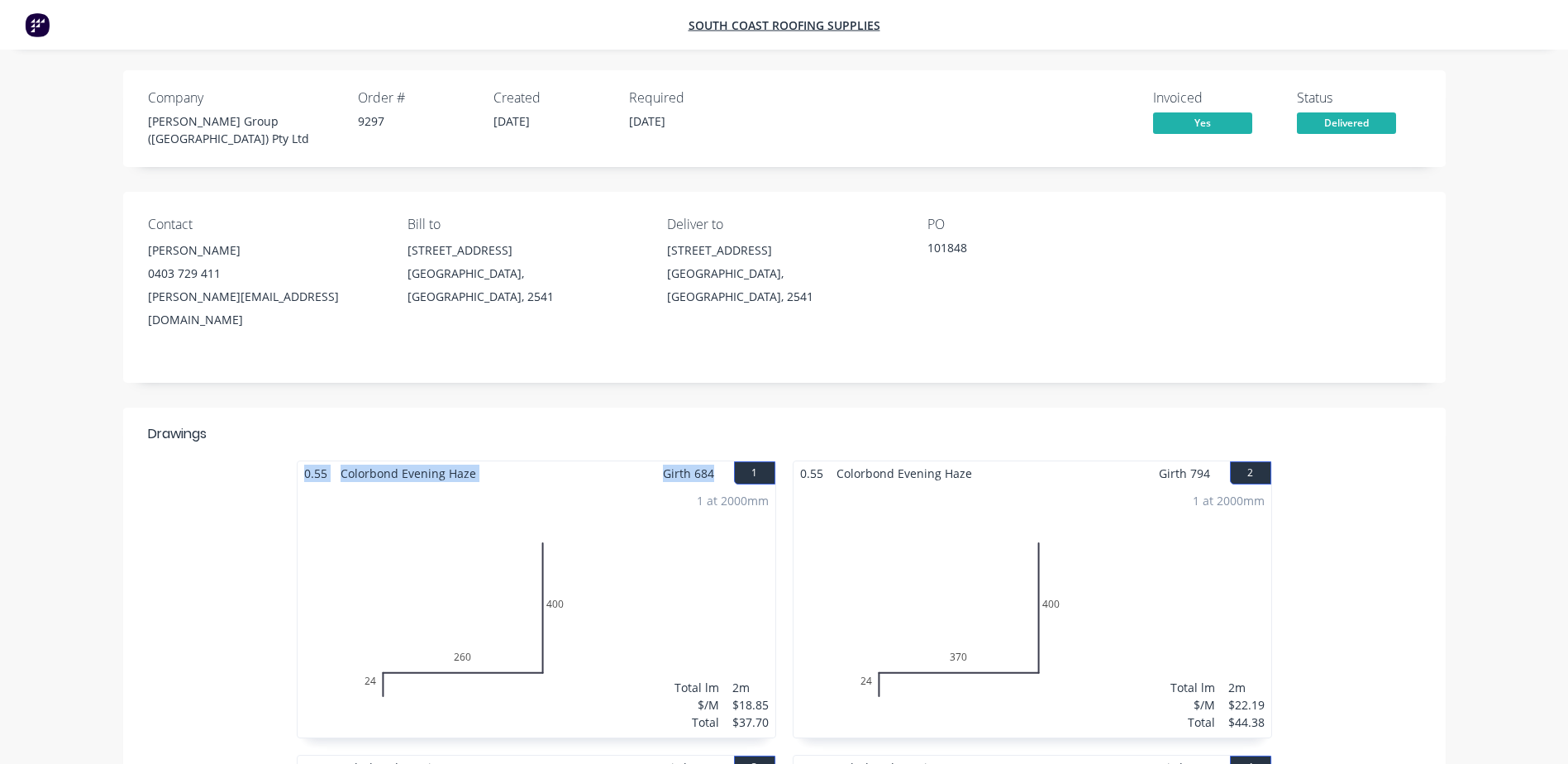
drag, startPoint x: 713, startPoint y: 442, endPoint x: 381, endPoint y: 425, distance: 332.4
drag, startPoint x: 1209, startPoint y: 435, endPoint x: 789, endPoint y: 435, distance: 420.0
copy div "0.55 Colorbond Evening Haze Girth 794"
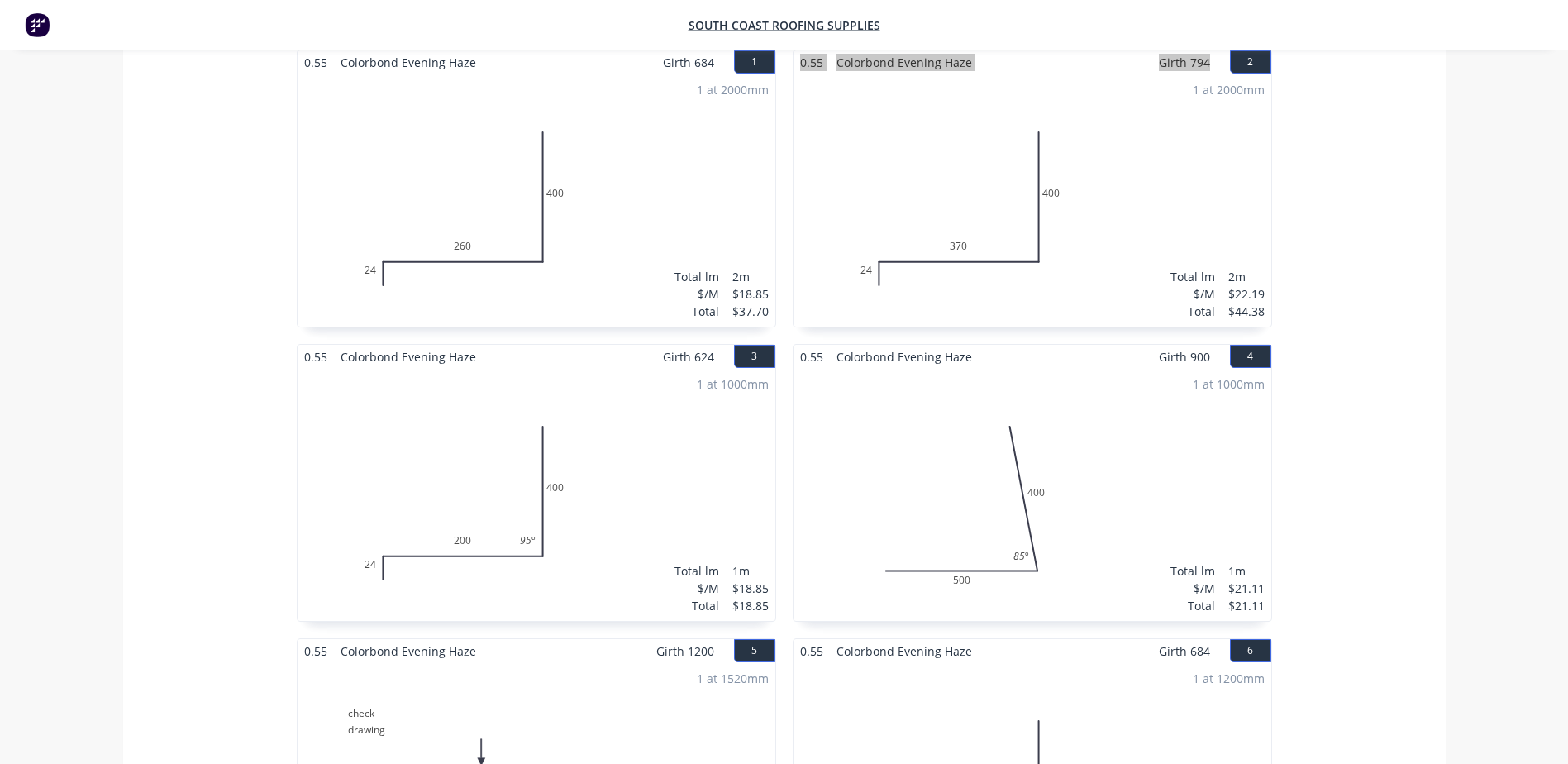
scroll to position [413, 0]
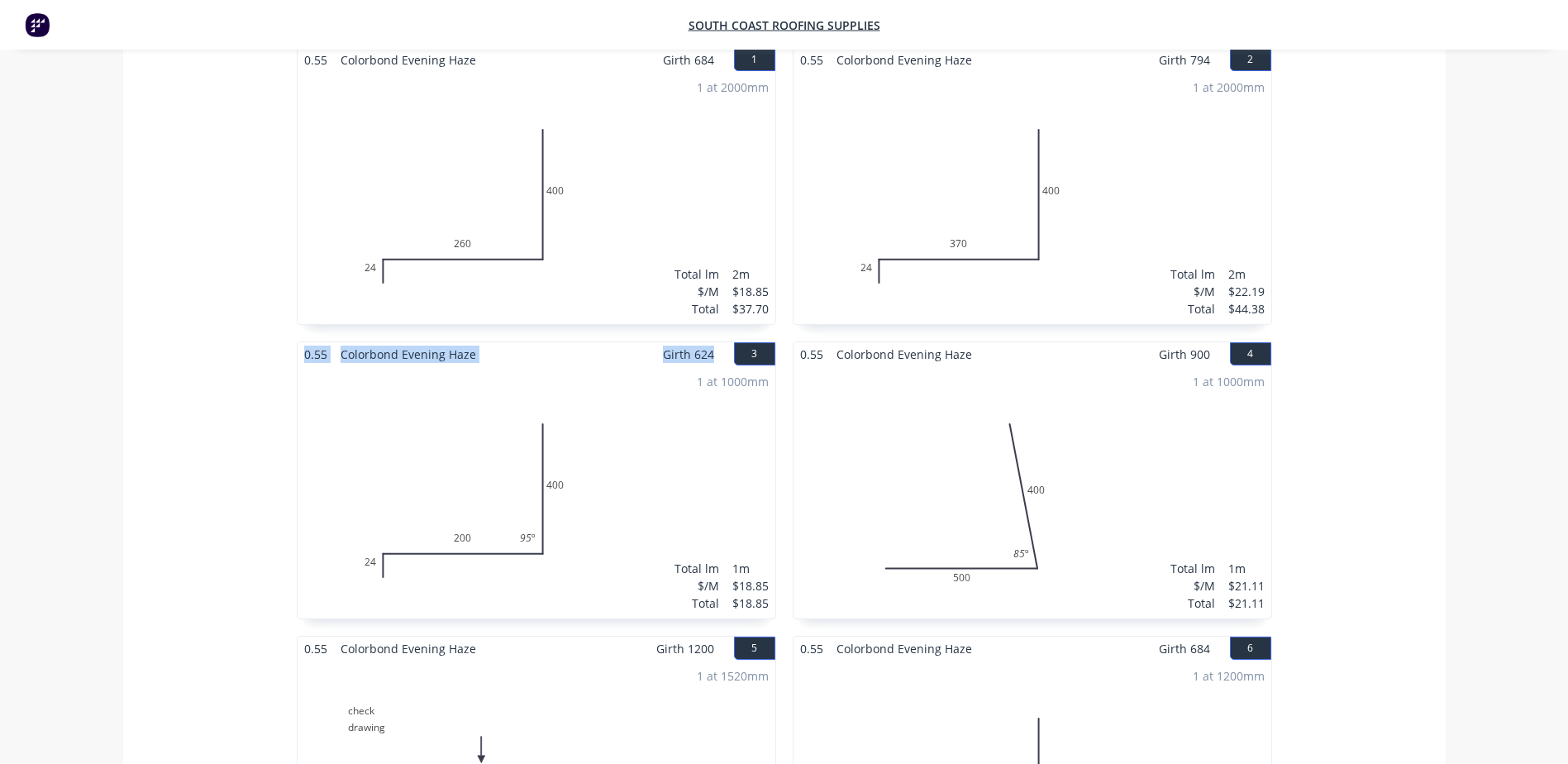
drag, startPoint x: 717, startPoint y: 324, endPoint x: 283, endPoint y: 320, distance: 434.0
copy div "0.55 Colorbond Evening Haze Girth 624"
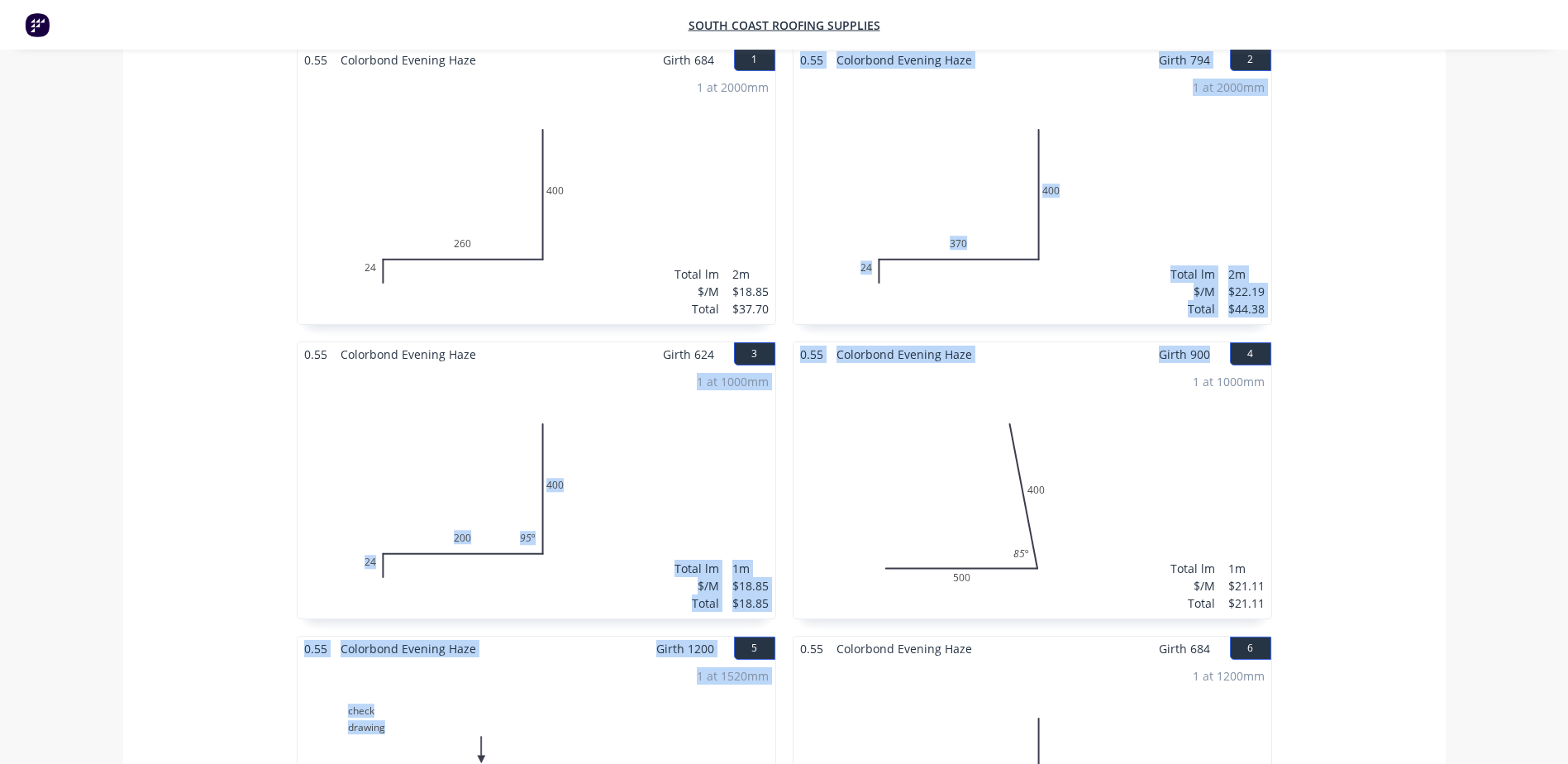
drag, startPoint x: 1214, startPoint y: 321, endPoint x: 773, endPoint y: 314, distance: 441.1
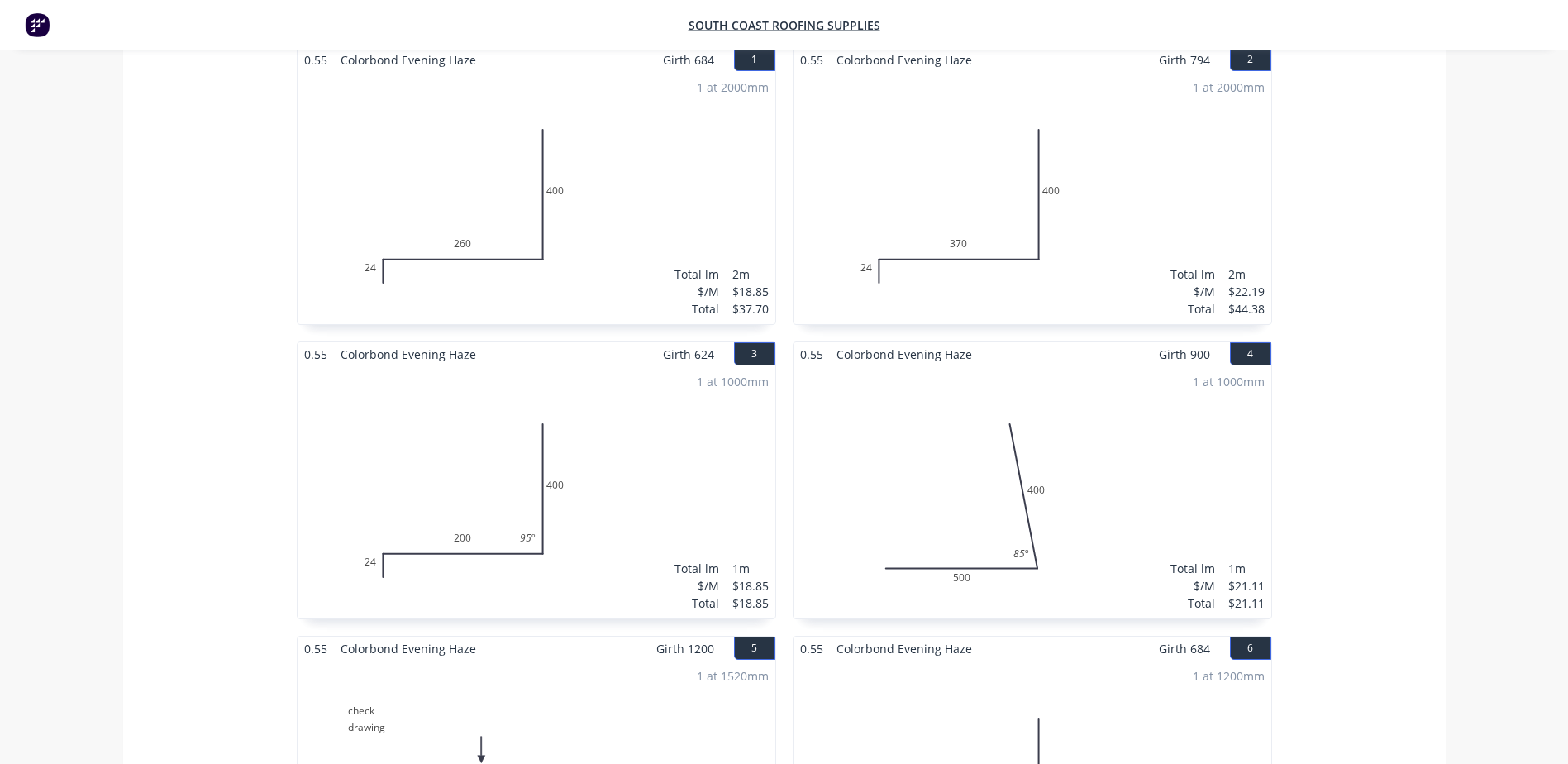
drag, startPoint x: 773, startPoint y: 314, endPoint x: 909, endPoint y: 367, distance: 146.0
click at [909, 367] on div "1 at 1000mm Total lm $/M Total 1m $21.11 $21.11" at bounding box center [1032, 492] width 478 height 252
drag, startPoint x: 1216, startPoint y: 320, endPoint x: 802, endPoint y: 329, distance: 414.1
click at [802, 342] on div "0.55 Colorbond Evening Haze Girth 900 4" at bounding box center [1032, 354] width 478 height 24
copy div "0.55 Colorbond Evening Haze Girth 900"
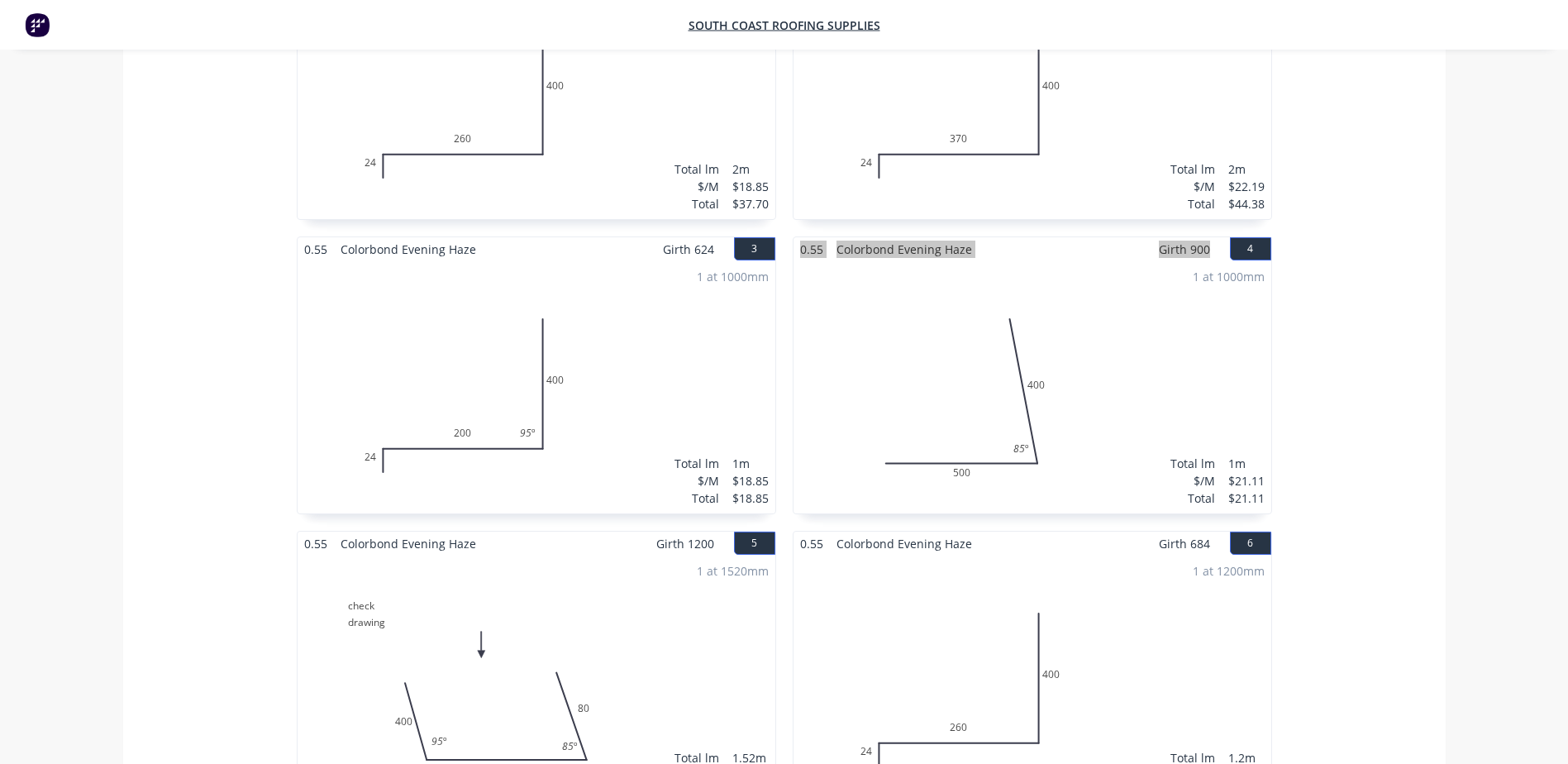
scroll to position [661, 0]
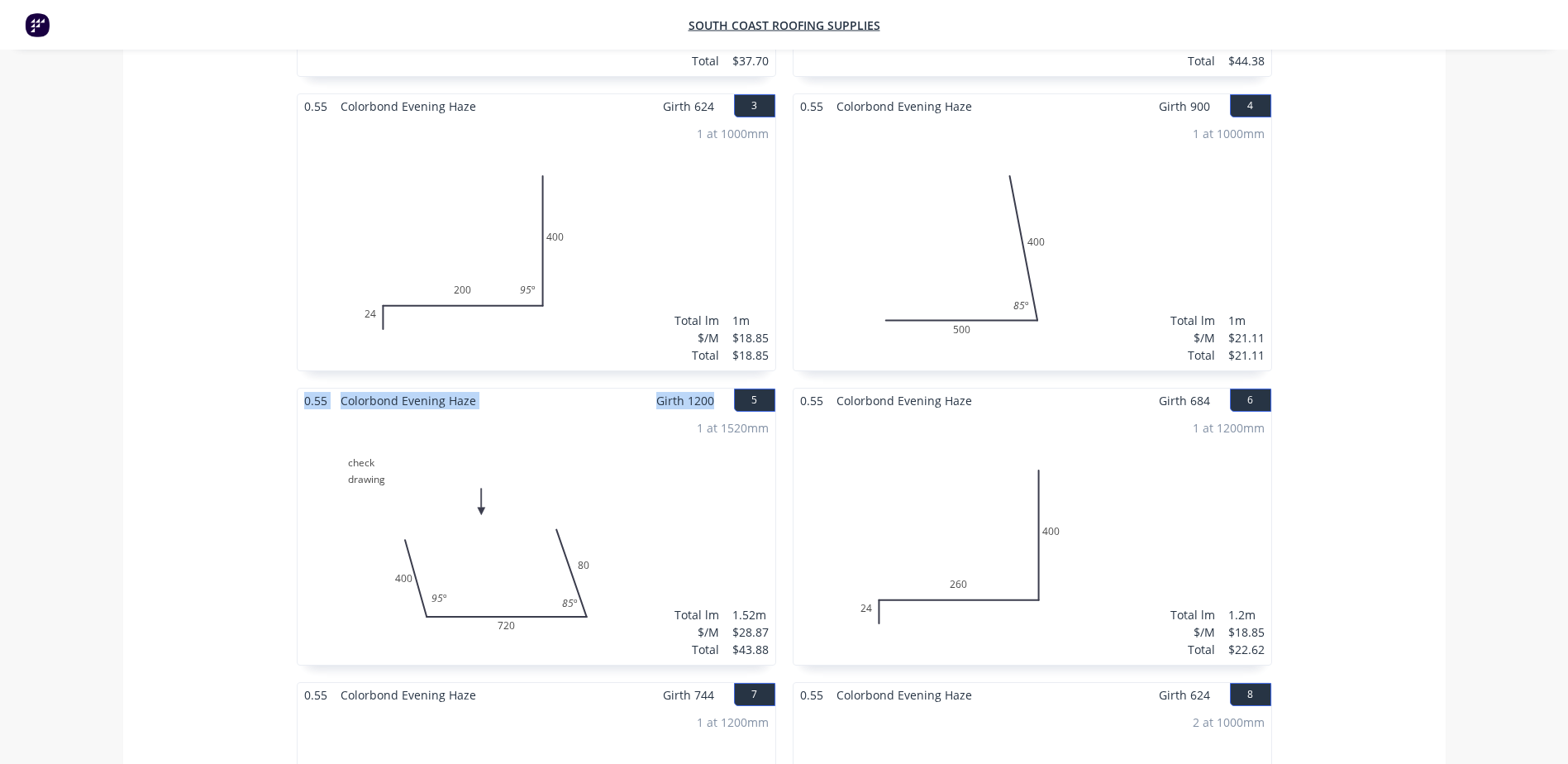
drag, startPoint x: 702, startPoint y: 368, endPoint x: 290, endPoint y: 363, distance: 412.0
copy div "0.55 Colorbond Evening Haze Girth 1200"
drag, startPoint x: 1179, startPoint y: 362, endPoint x: 798, endPoint y: 371, distance: 381.1
click at [798, 389] on div "0.55 Colorbond Evening Haze Girth 684 6" at bounding box center [1032, 401] width 478 height 24
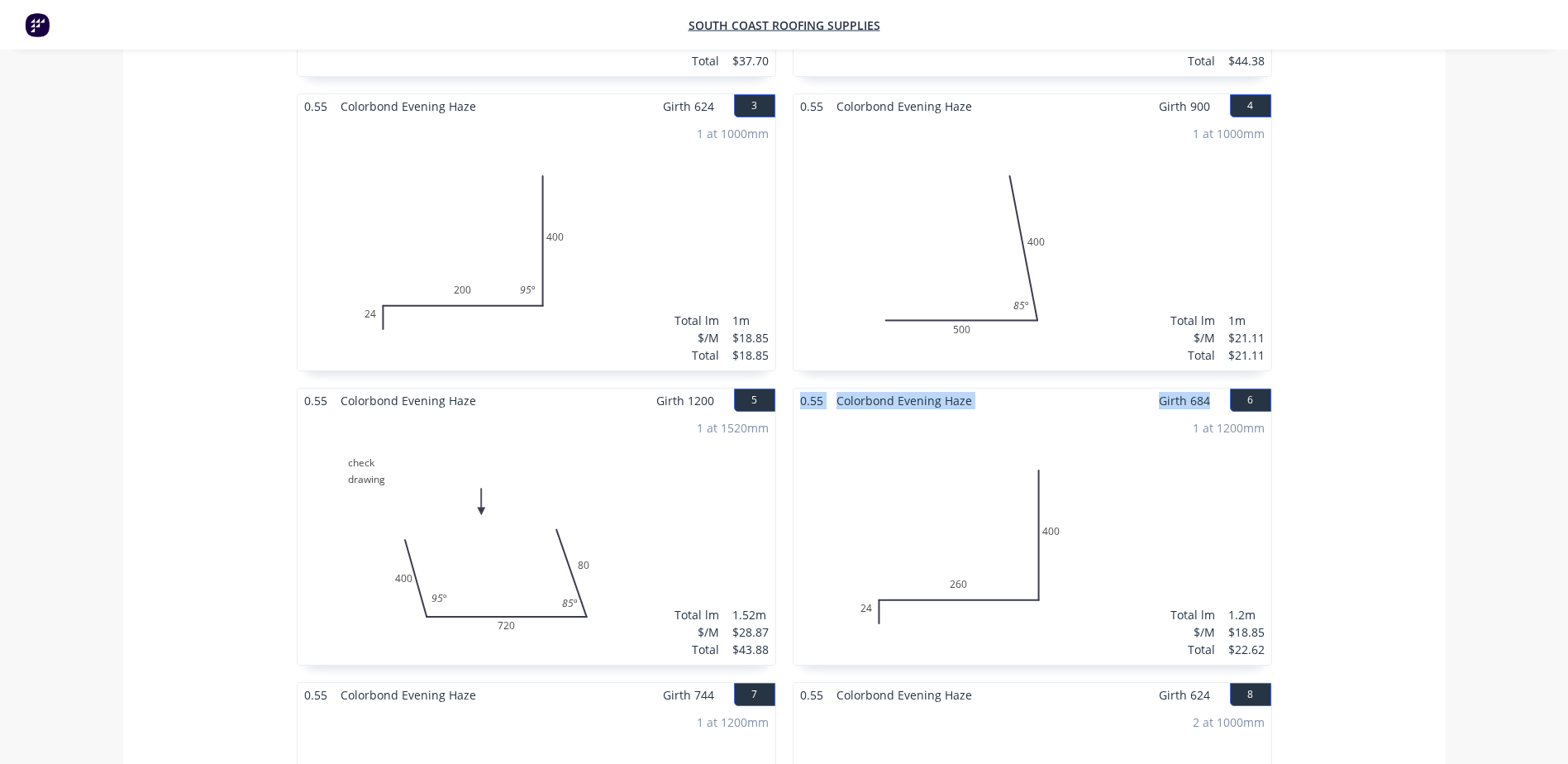
copy div "0.55 Colorbond Evening Haze Girth 684"
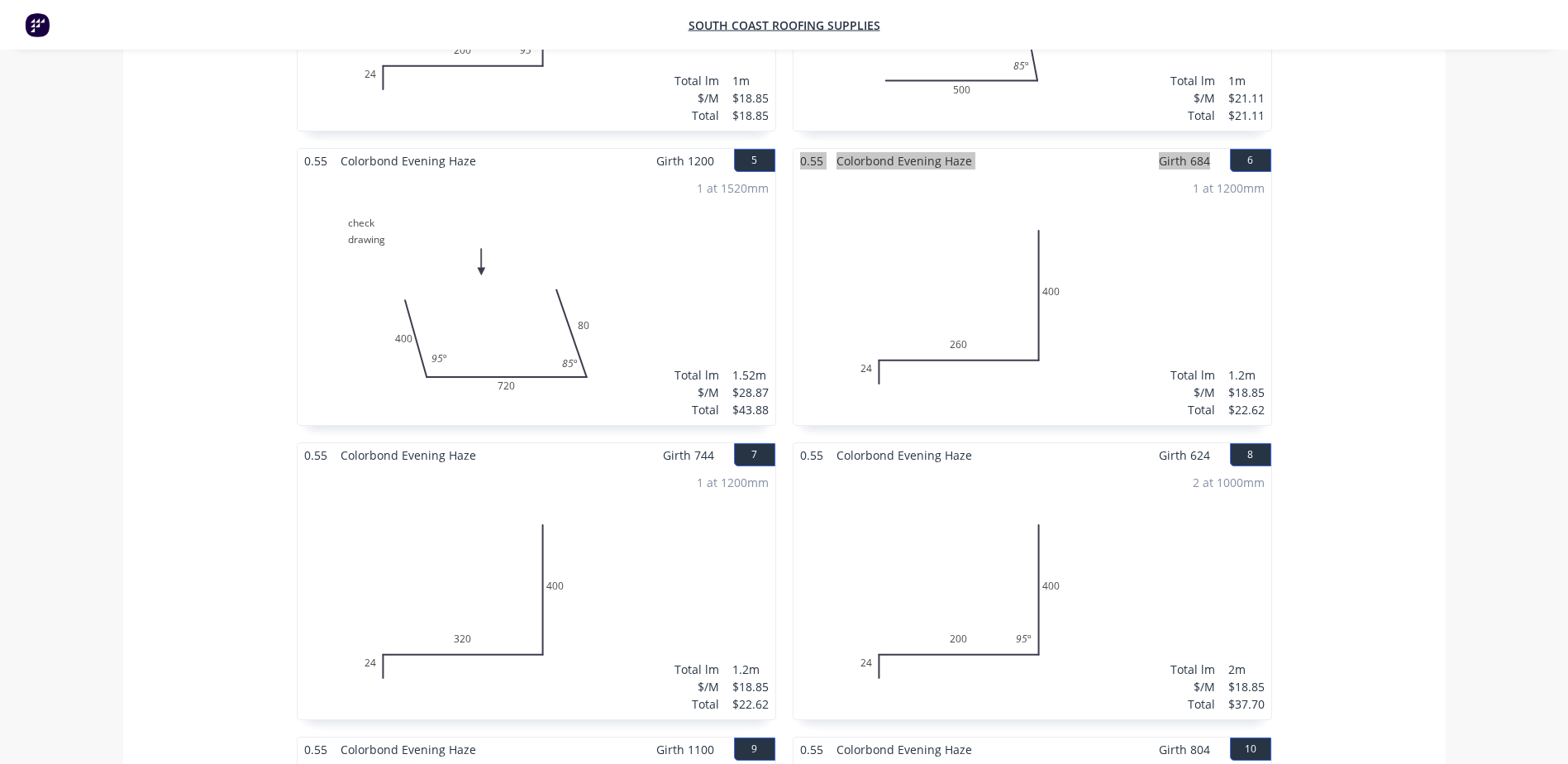
scroll to position [909, 0]
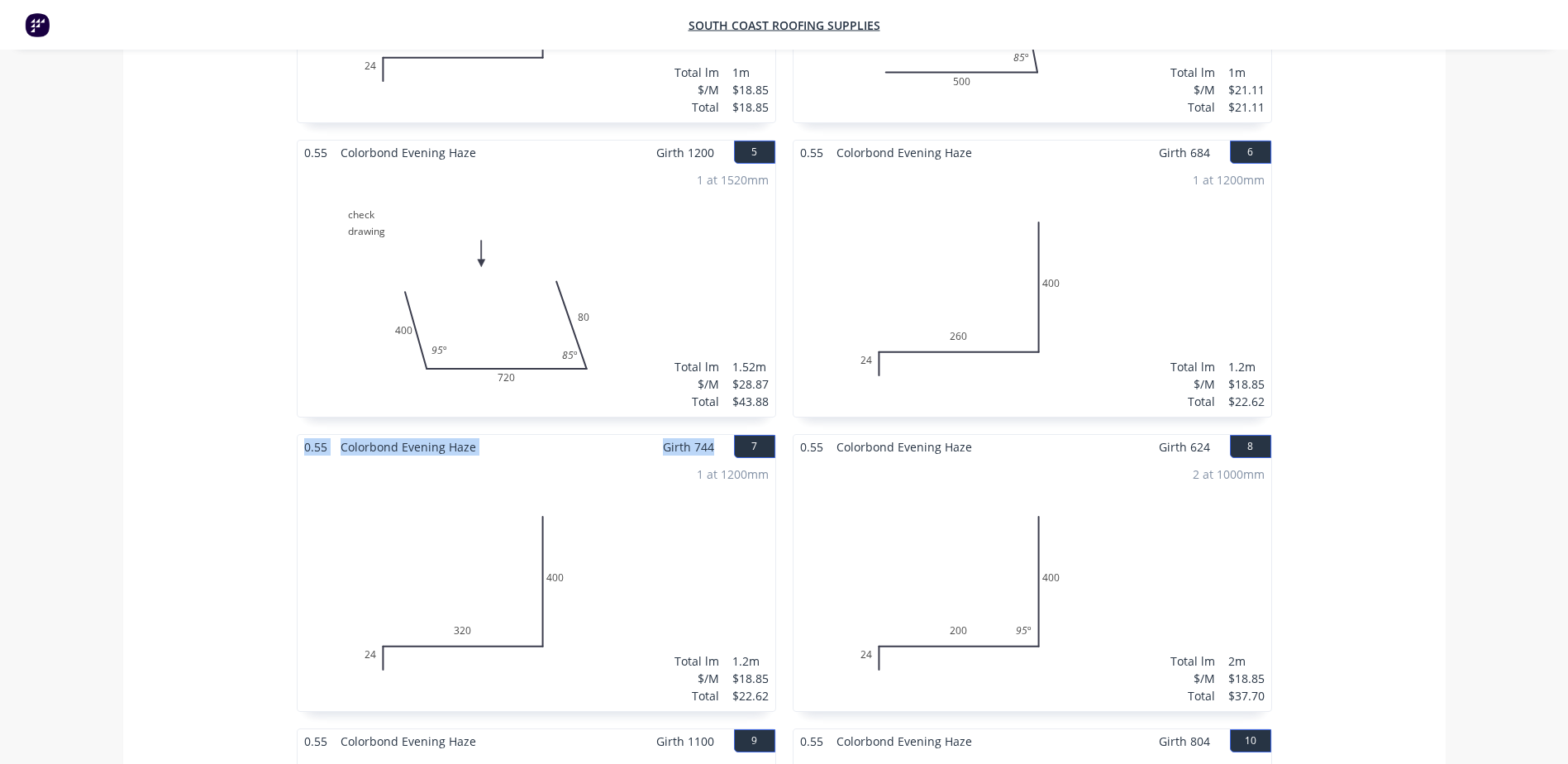
drag, startPoint x: 711, startPoint y: 413, endPoint x: 285, endPoint y: 414, distance: 426.0
copy div "0.55 Colorbond Evening Haze Girth 744"
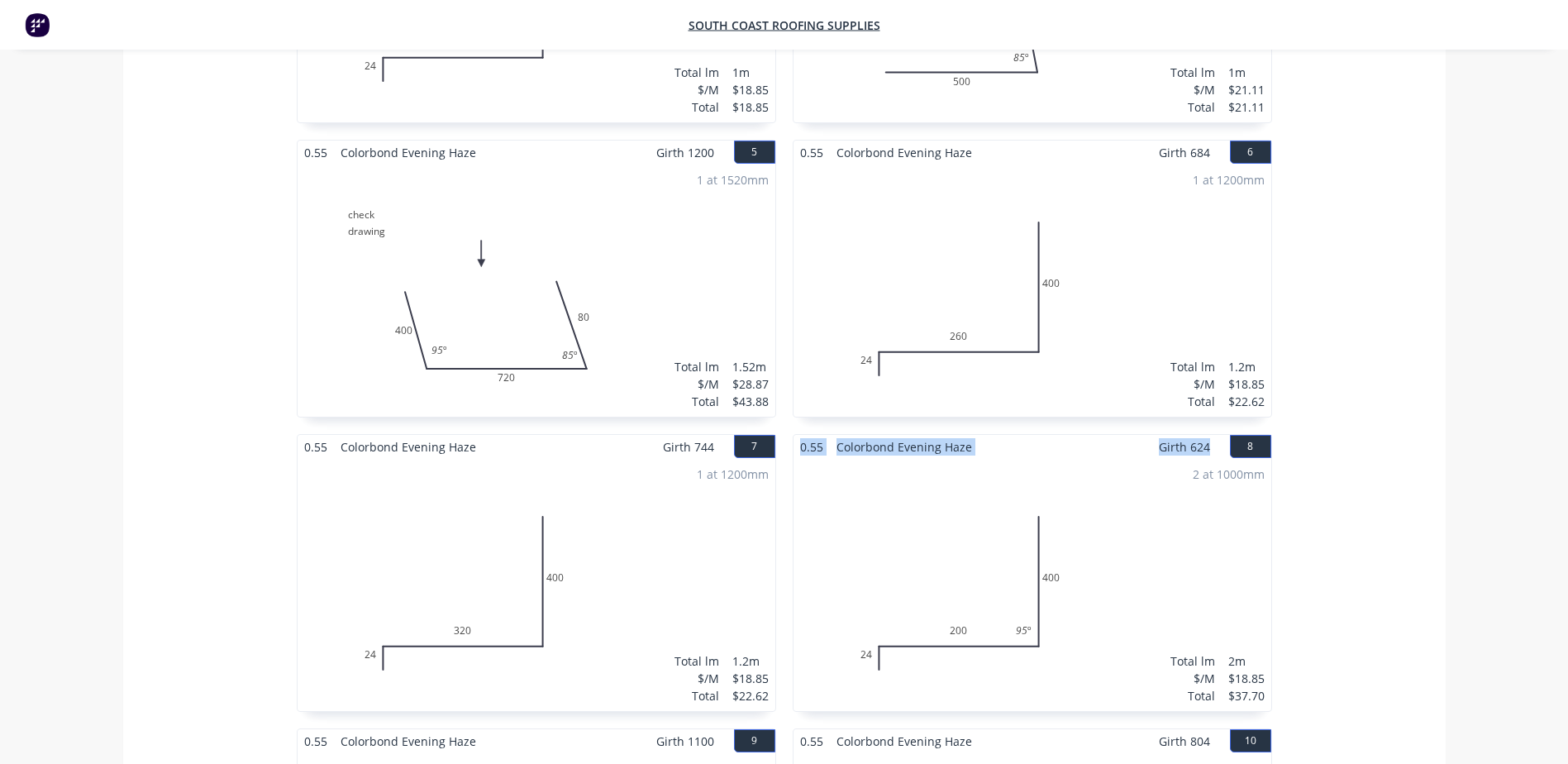
drag, startPoint x: 1213, startPoint y: 421, endPoint x: 791, endPoint y: 409, distance: 422.2
copy div "0.55 Colorbond Evening Haze Girth 624"
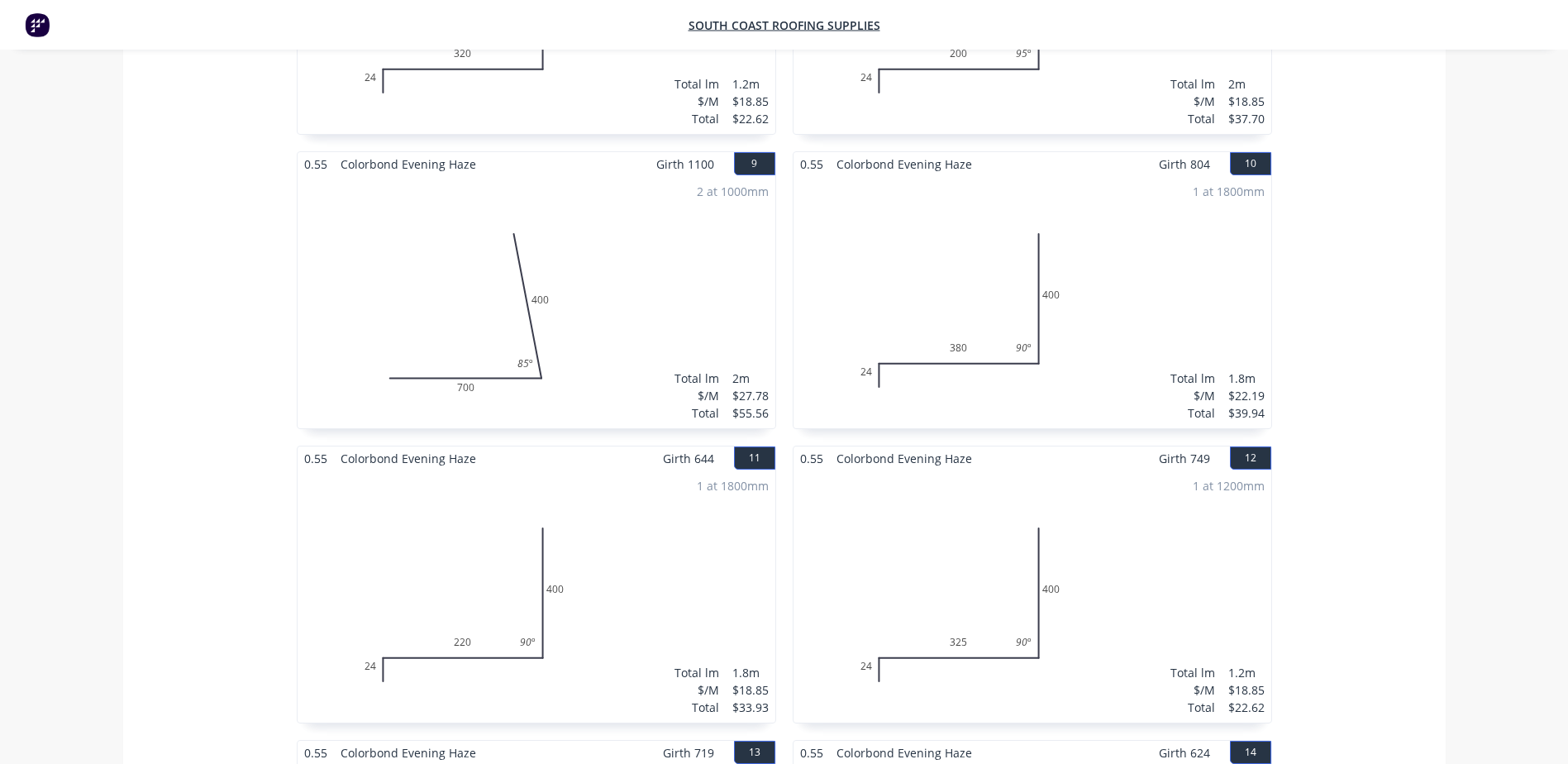
scroll to position [1488, 0]
drag, startPoint x: 711, startPoint y: 129, endPoint x: 305, endPoint y: 134, distance: 406.0
click at [305, 150] on div "0.55 Colorbond Evening Haze Girth 1100 9" at bounding box center [537, 162] width 478 height 24
copy div "0.55 Colorbond Evening Haze Girth 1100"
drag, startPoint x: 1217, startPoint y: 129, endPoint x: 784, endPoint y: 126, distance: 433.0
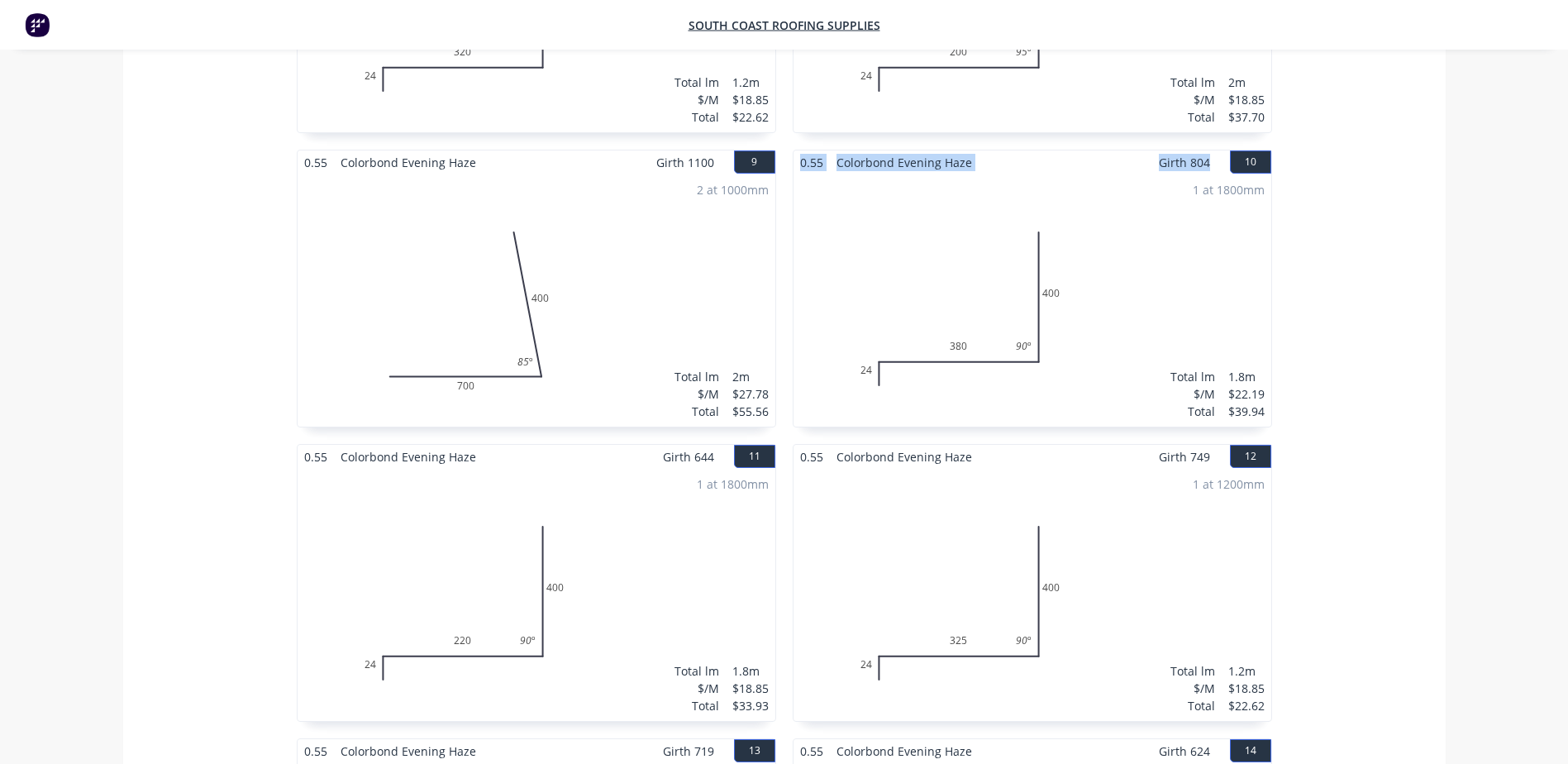
click at [784, 126] on div "0.55 Colorbond Evening Haze Girth 794 2 0 24 370 400 0 24 370 400 1 at 2000mm T…" at bounding box center [1032, 443] width 496 height 2943
copy div "0.55 Colorbond Evening Haze Girth 804"
drag, startPoint x: 714, startPoint y: 414, endPoint x: 284, endPoint y: 412, distance: 430.0
click at [284, 412] on div "0.55 Colorbond Evening Haze Girth 684 1 0 24 260 400 0 24 260 400 1 at 2000mm T…" at bounding box center [784, 443] width 1323 height 2943
copy div "0.55 Colorbond Evening Haze Girth 644"
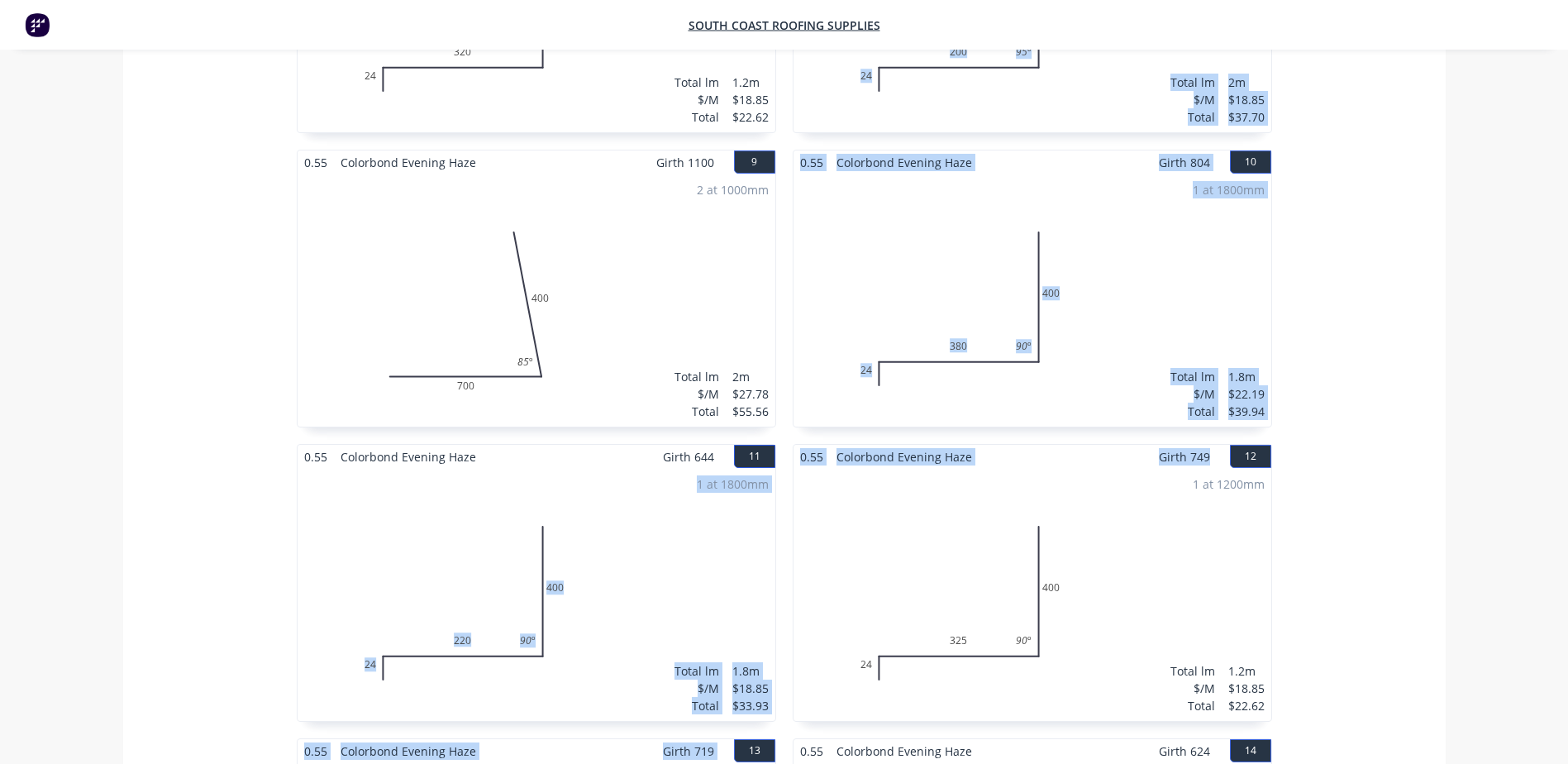
drag, startPoint x: 1214, startPoint y: 425, endPoint x: 773, endPoint y: 417, distance: 441.1
click at [773, 417] on div "0.55 Colorbond Evening Haze Girth 684 1 0 24 260 400 0 24 260 400 1 at 2000mm T…" at bounding box center [784, 443] width 992 height 2943
drag, startPoint x: 773, startPoint y: 417, endPoint x: 978, endPoint y: 433, distance: 205.6
click at [965, 445] on span "Colorbond Evening Haze" at bounding box center [904, 457] width 149 height 24
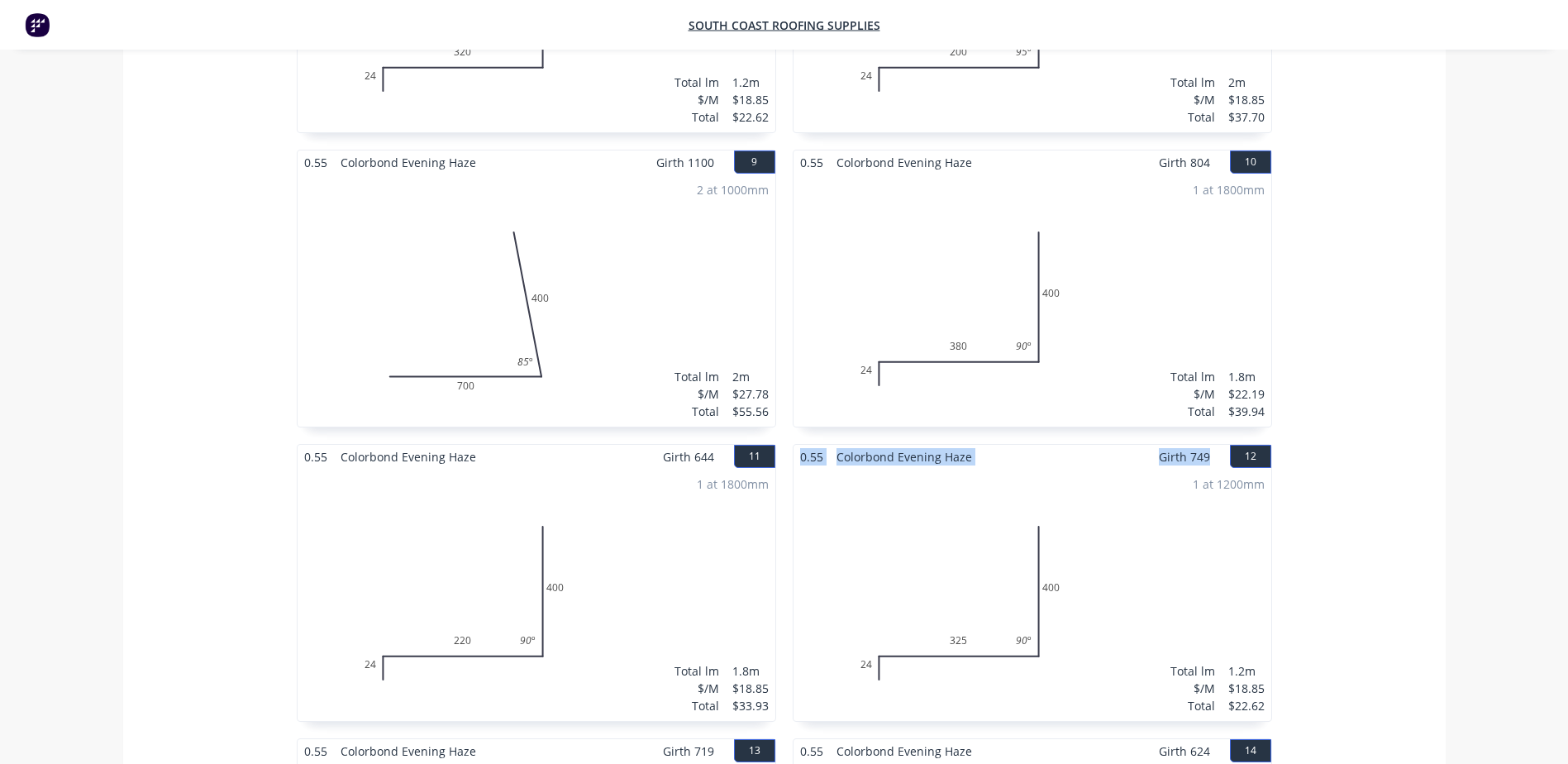
drag, startPoint x: 1211, startPoint y: 427, endPoint x: 798, endPoint y: 426, distance: 413.0
click at [798, 445] on div "0.55 Colorbond Evening Haze Girth 749 12" at bounding box center [1032, 457] width 478 height 24
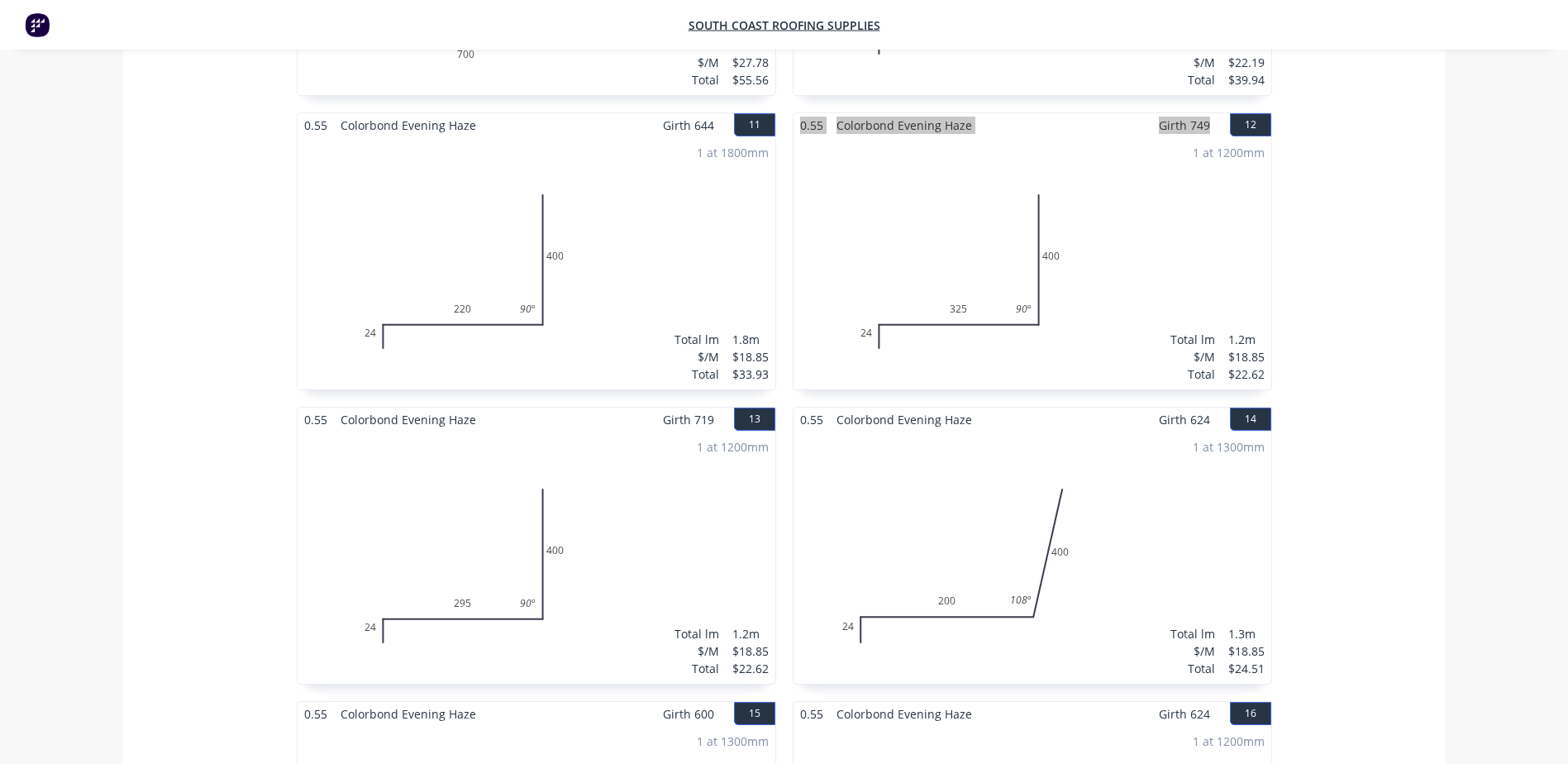
scroll to position [1818, 0]
drag, startPoint x: 715, startPoint y: 385, endPoint x: 279, endPoint y: 390, distance: 436.0
click at [279, 390] on div "0.55 Colorbond Evening Haze Girth 684 1 0 24 260 400 0 24 260 400 1 at 2000mm T…" at bounding box center [784, 113] width 1323 height 2943
drag, startPoint x: 1210, startPoint y: 386, endPoint x: 795, endPoint y: 394, distance: 415.1
click at [795, 408] on div "0.55 Colorbond Evening Haze Girth 624 14" at bounding box center [1032, 420] width 478 height 24
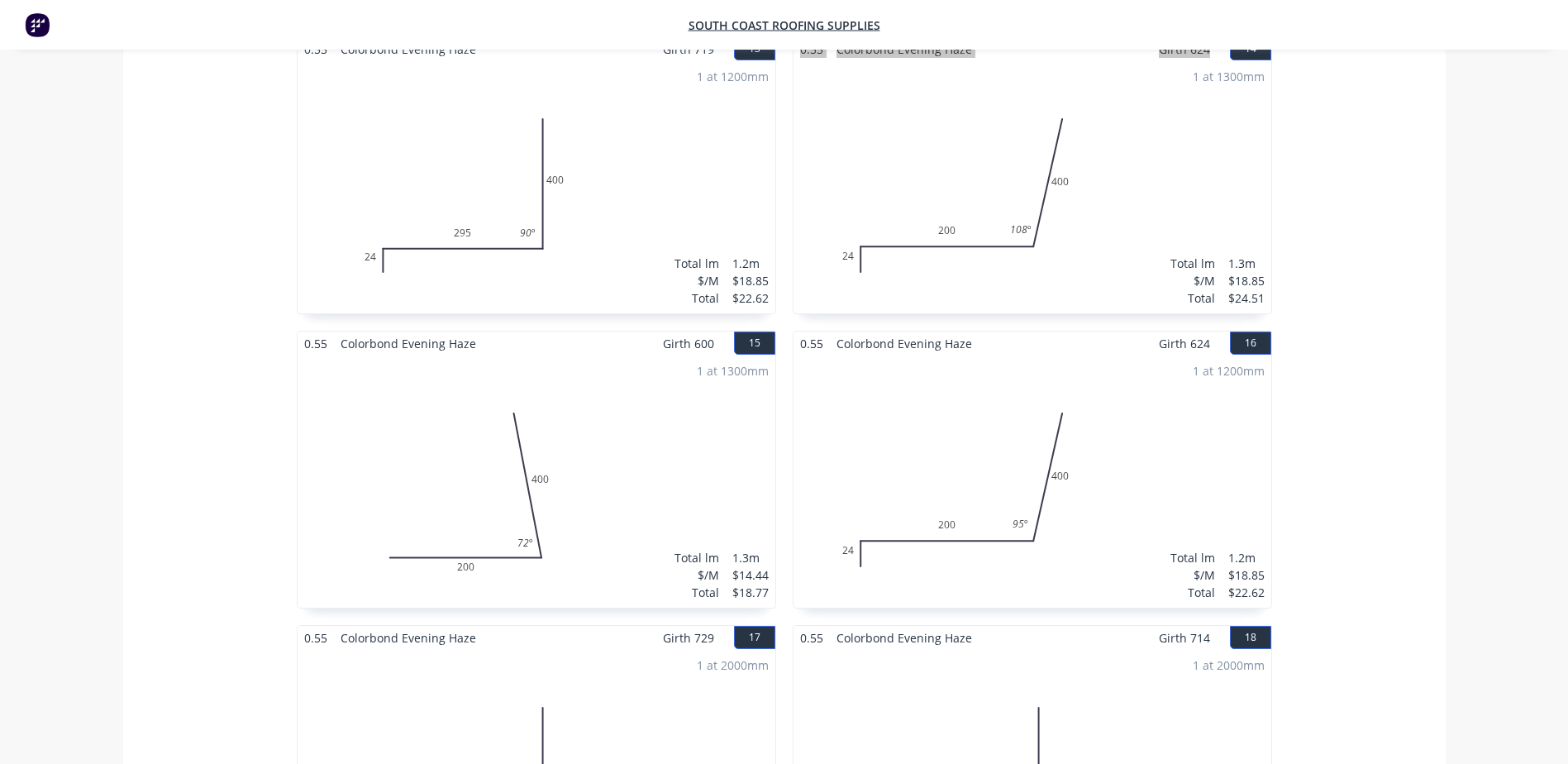
scroll to position [2232, 0]
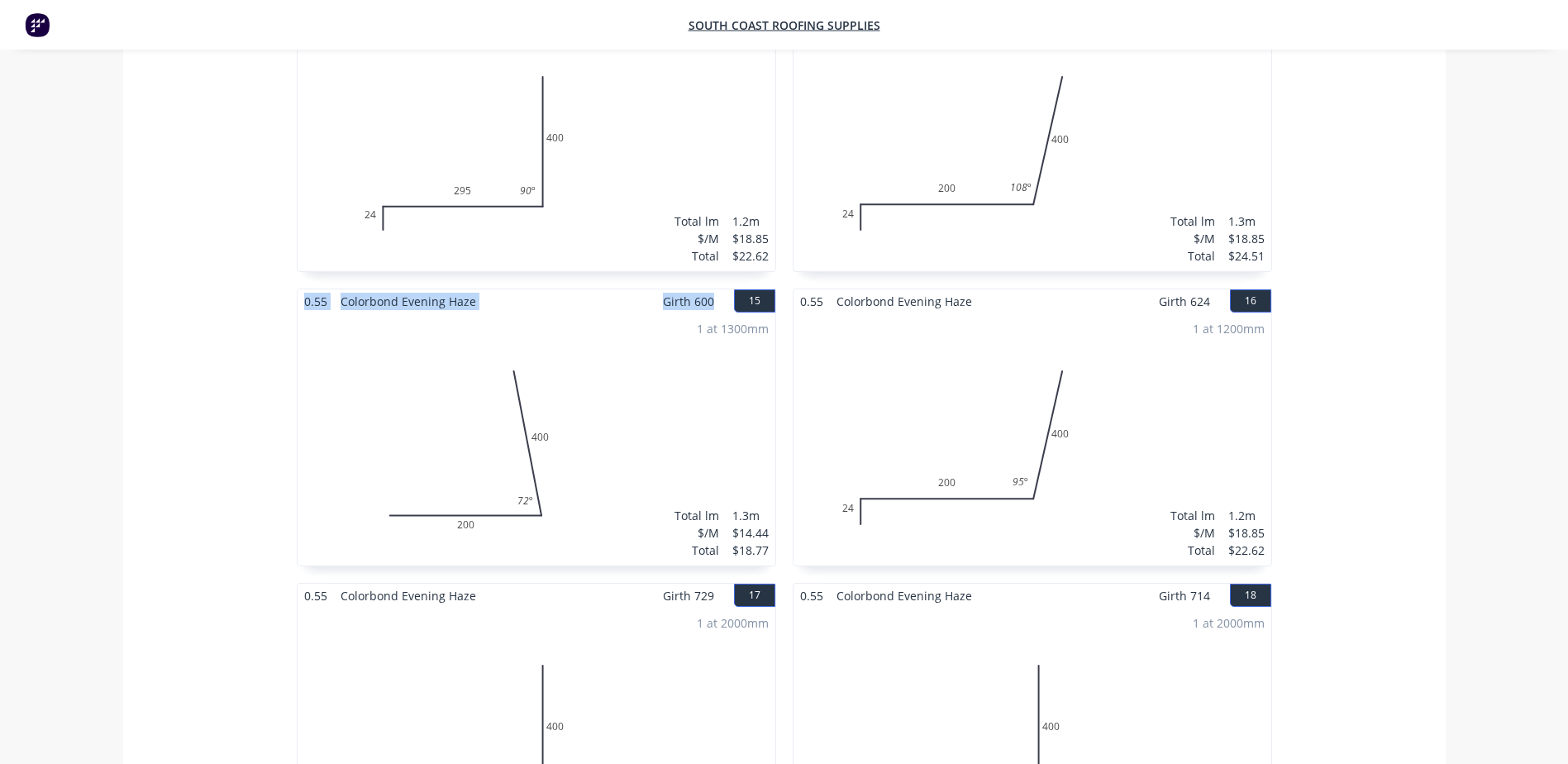
drag, startPoint x: 715, startPoint y: 272, endPoint x: 285, endPoint y: 277, distance: 430.0
drag, startPoint x: 1222, startPoint y: 267, endPoint x: 800, endPoint y: 261, distance: 422.0
click at [800, 289] on div "0.55 Colorbond Evening Haze Girth 624 16" at bounding box center [1032, 301] width 478 height 24
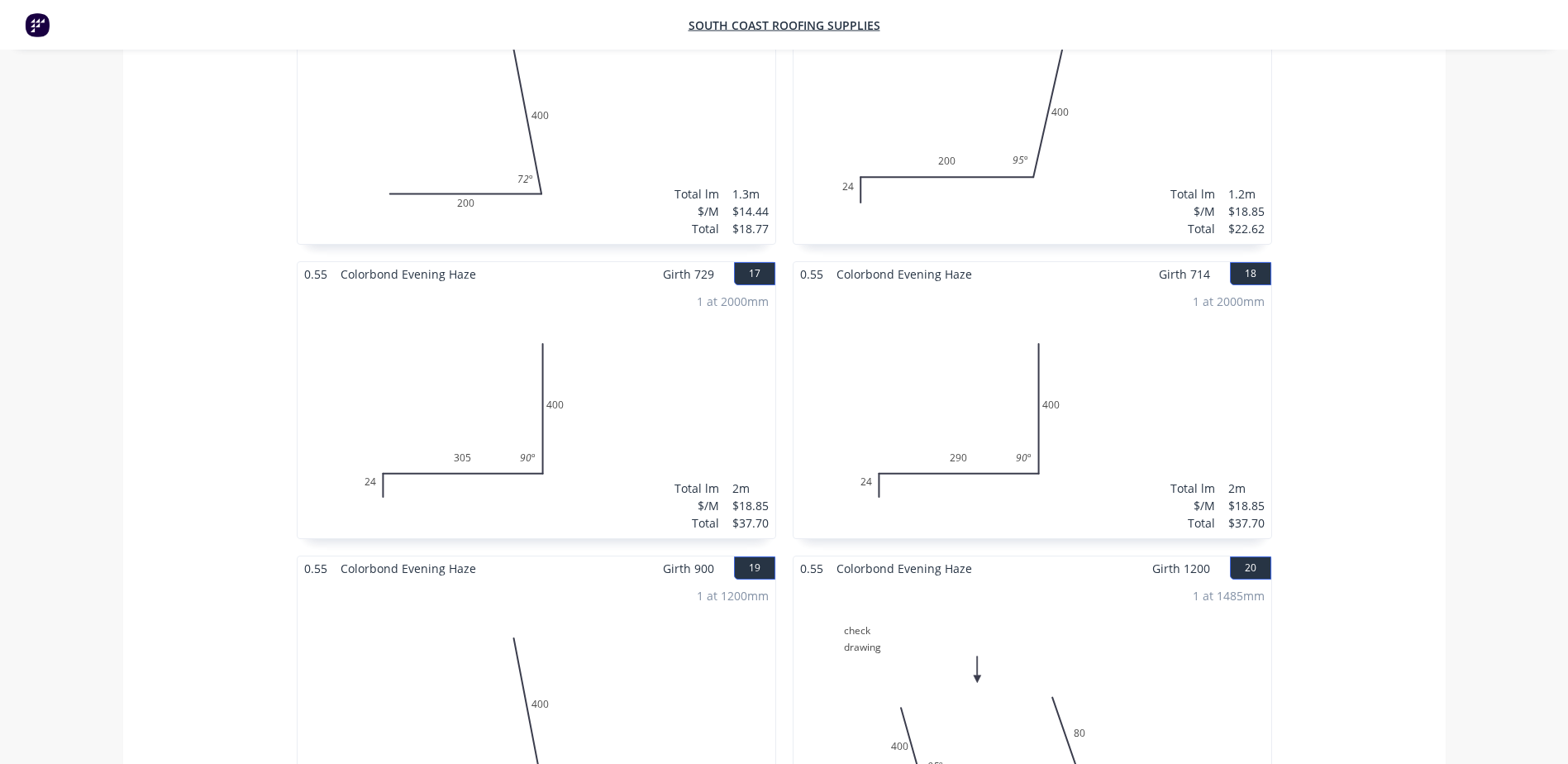
scroll to position [2645, 0]
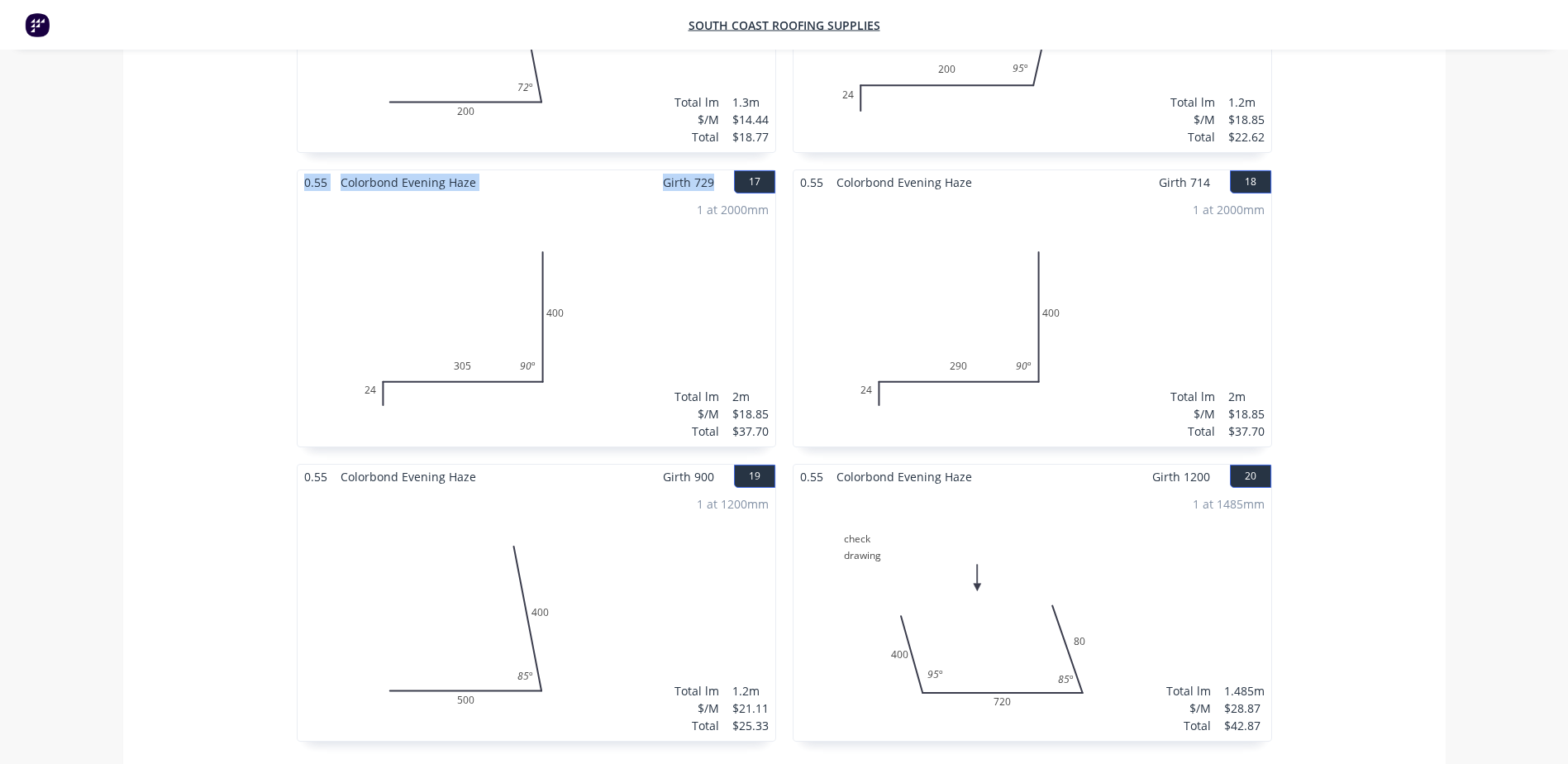
drag, startPoint x: 711, startPoint y: 150, endPoint x: 281, endPoint y: 158, distance: 430.1
drag, startPoint x: 1206, startPoint y: 145, endPoint x: 801, endPoint y: 144, distance: 405.0
click at [801, 171] on div "0.55 Colorbond Evening Haze Girth 714 18" at bounding box center [1032, 183] width 478 height 24
drag, startPoint x: 717, startPoint y: 441, endPoint x: 295, endPoint y: 436, distance: 422.0
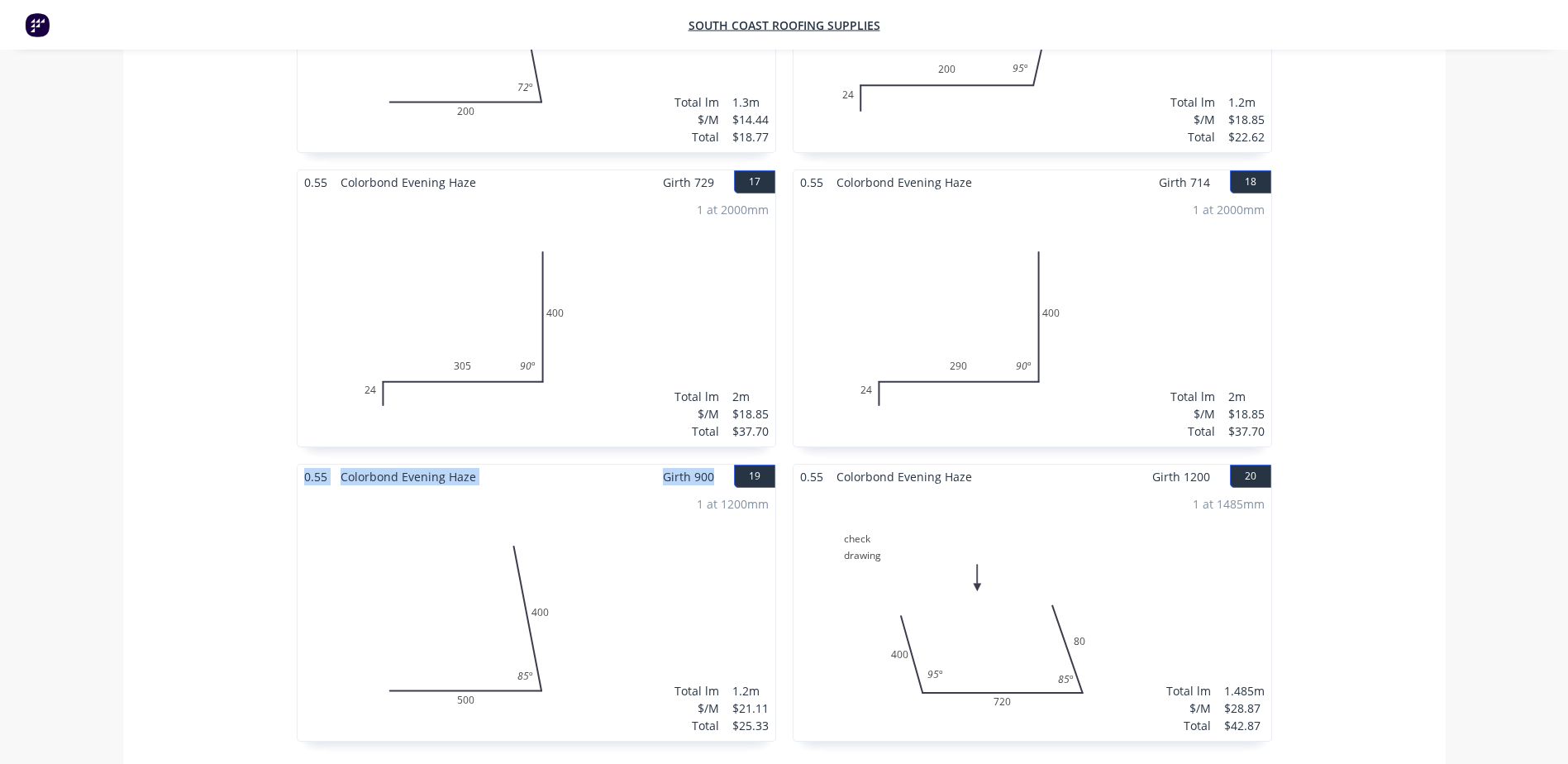
drag, startPoint x: 1211, startPoint y: 444, endPoint x: 799, endPoint y: 455, distance: 412.1
click at [799, 464] on div "0.55 Colorbond Evening Haze Girth 1200 20" at bounding box center [1032, 476] width 478 height 24
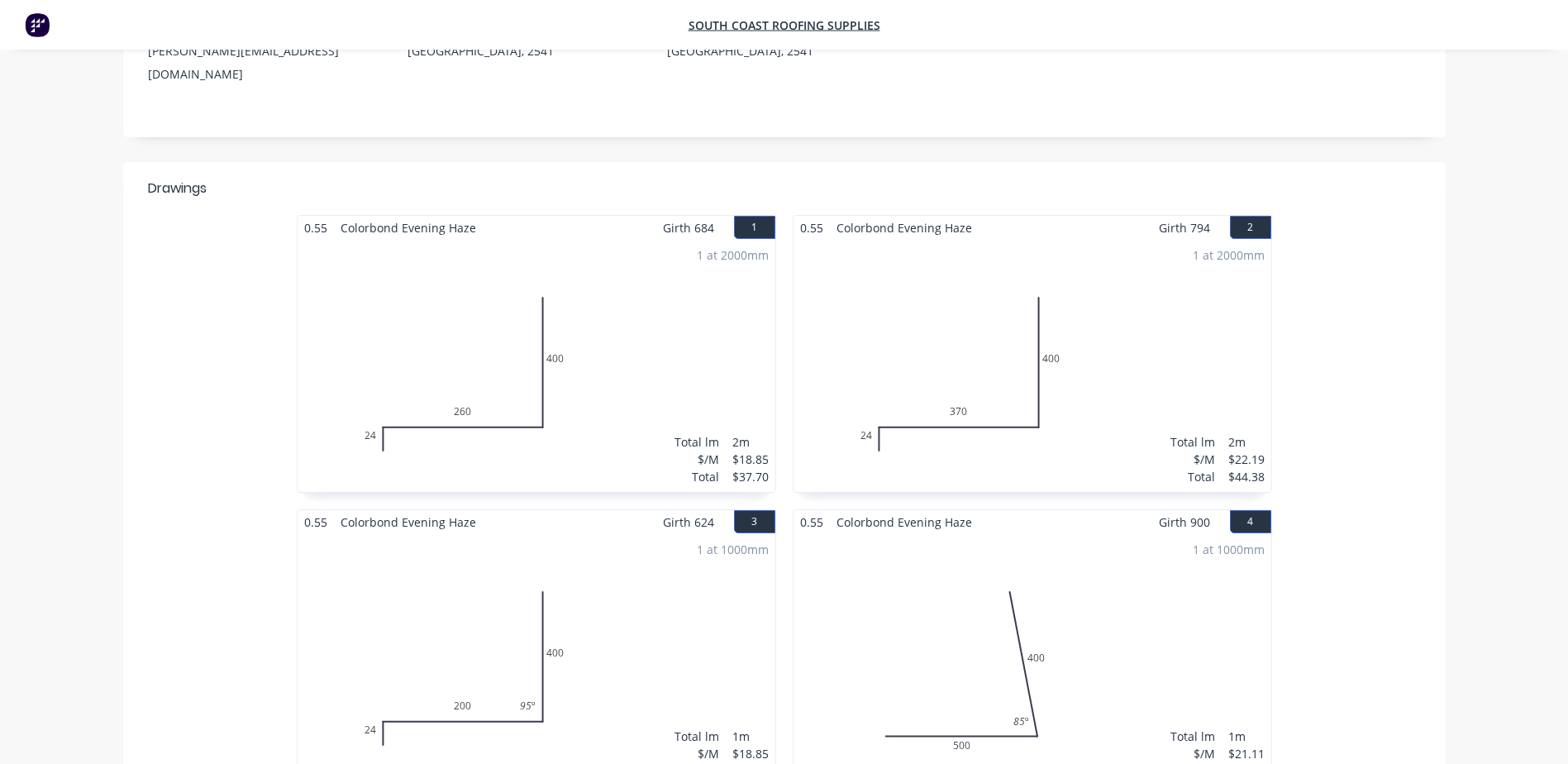
scroll to position [0, 0]
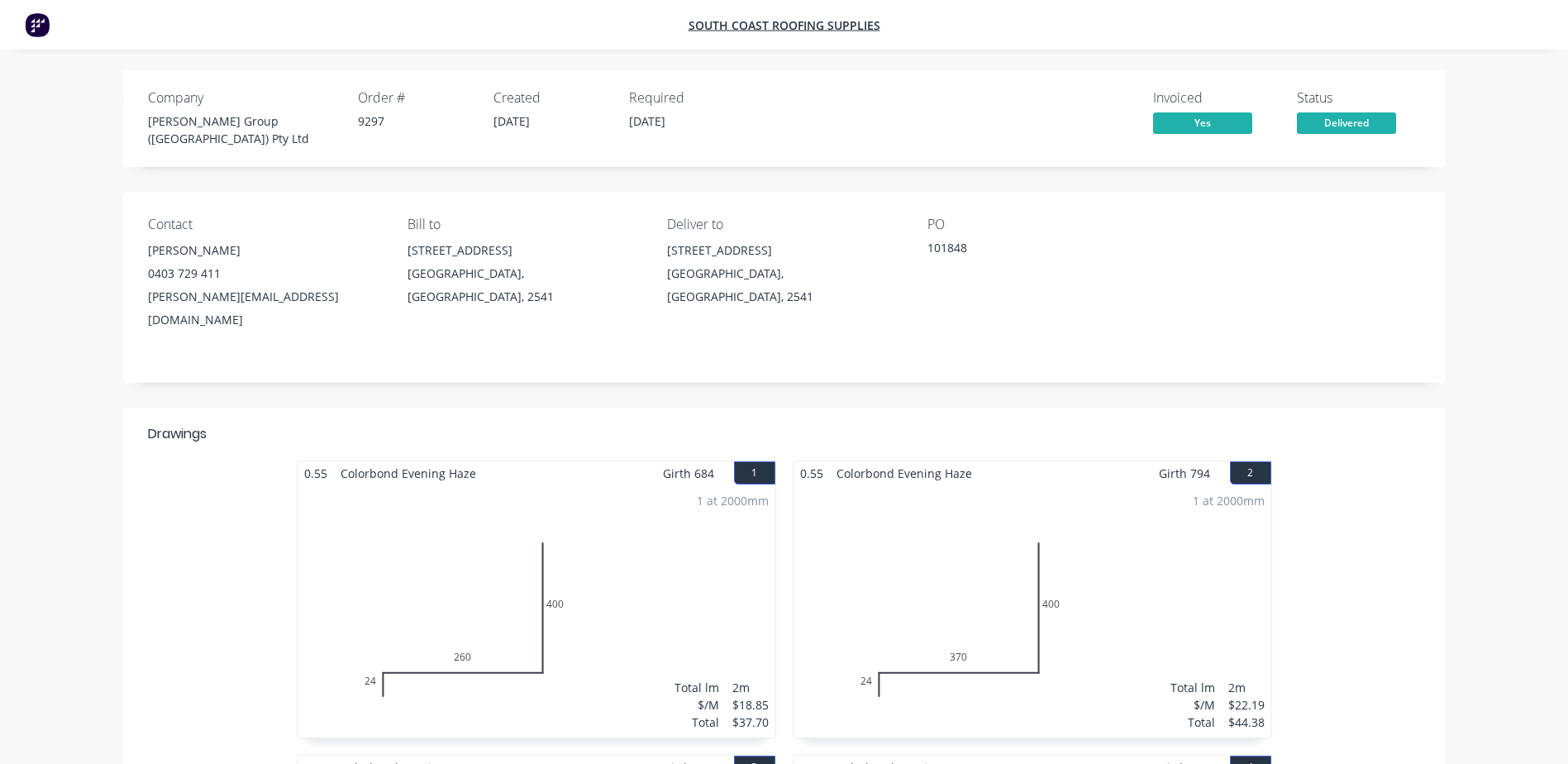
click at [1075, 239] on div "101848" at bounding box center [1031, 250] width 206 height 23
